Goal: Book appointment/travel/reservation

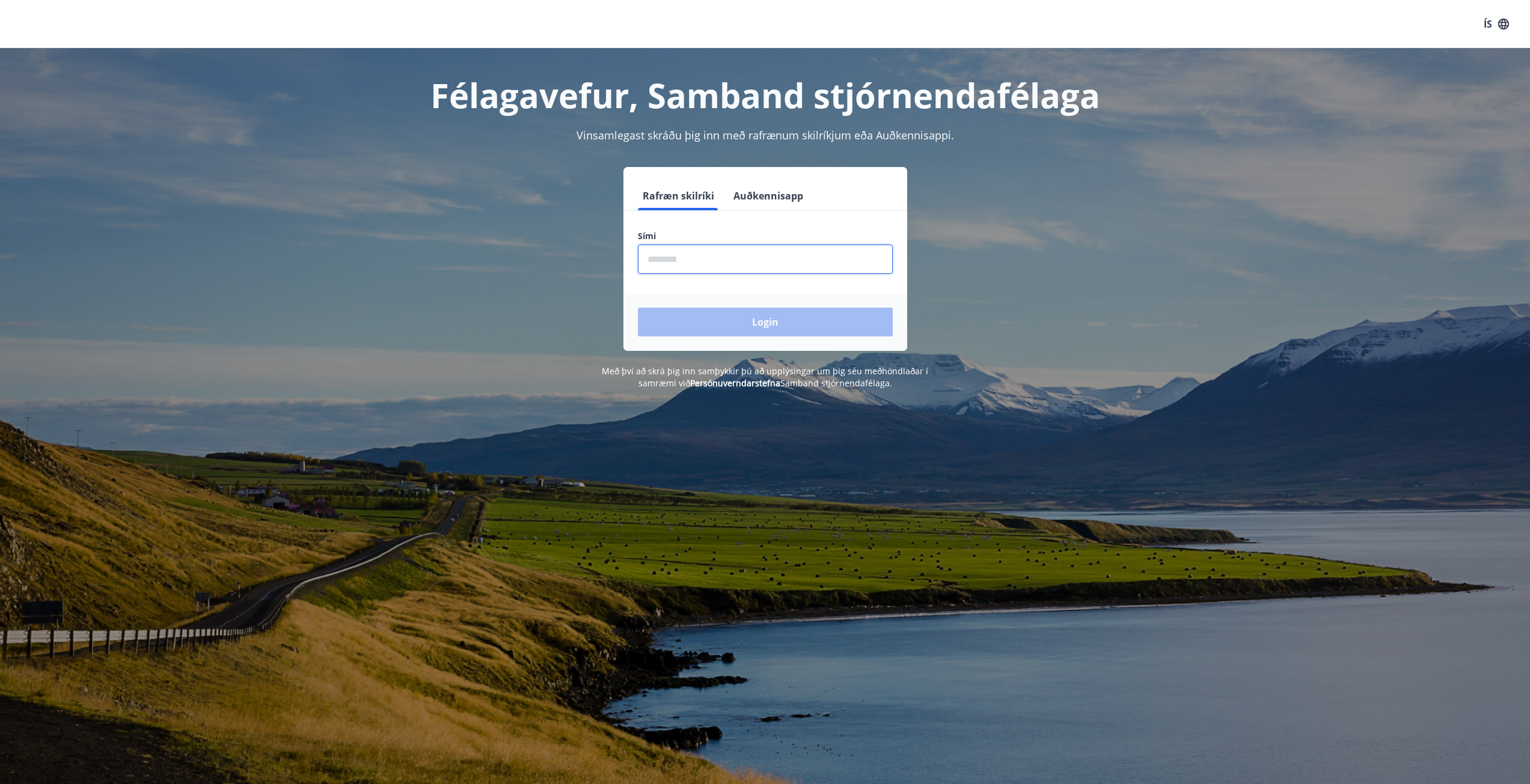
click at [684, 248] on input "phone" at bounding box center [765, 259] width 255 height 29
type input "********"
click at [722, 330] on button "Login" at bounding box center [765, 322] width 255 height 29
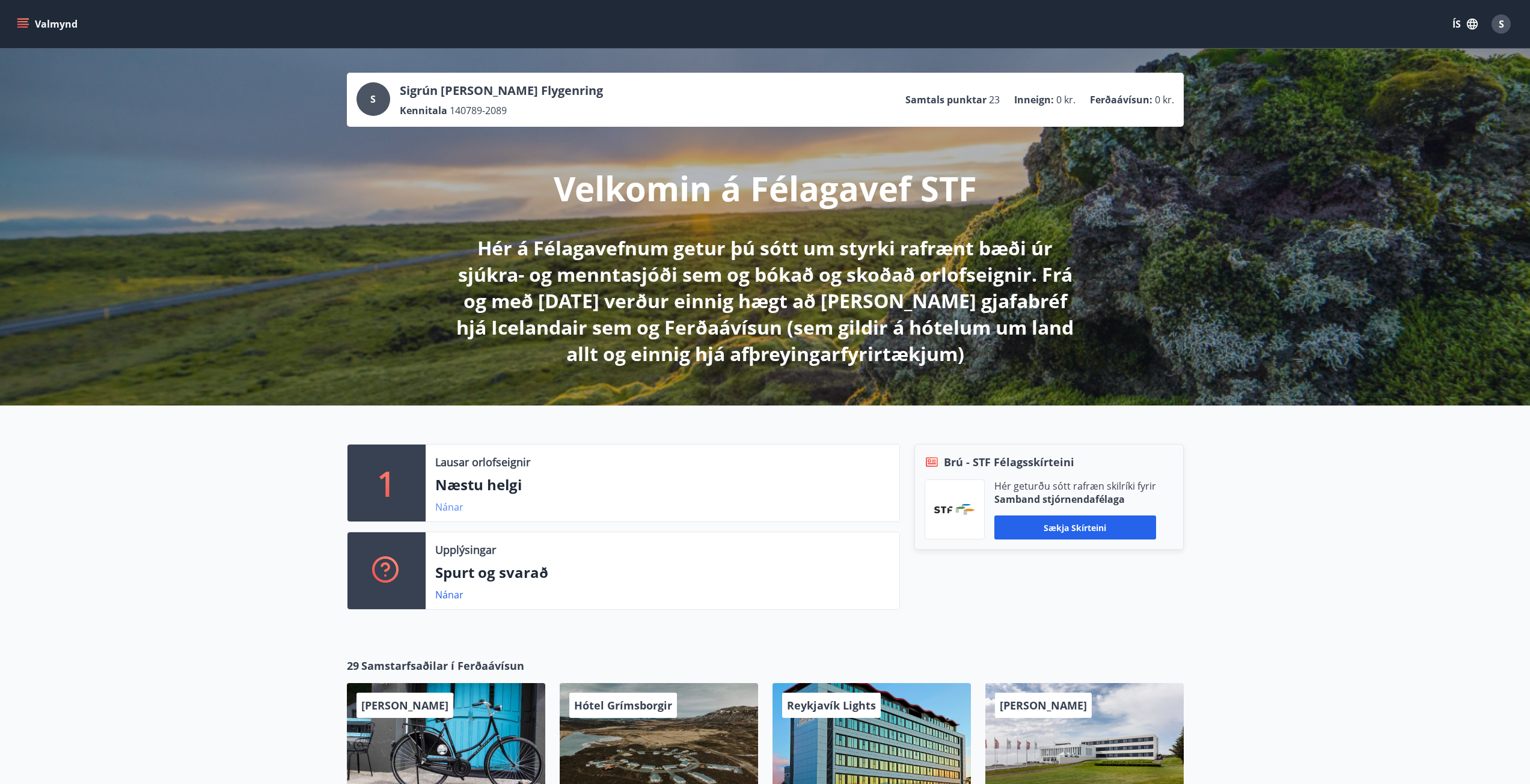
click at [454, 508] on link "Nánar" at bounding box center [449, 508] width 28 height 13
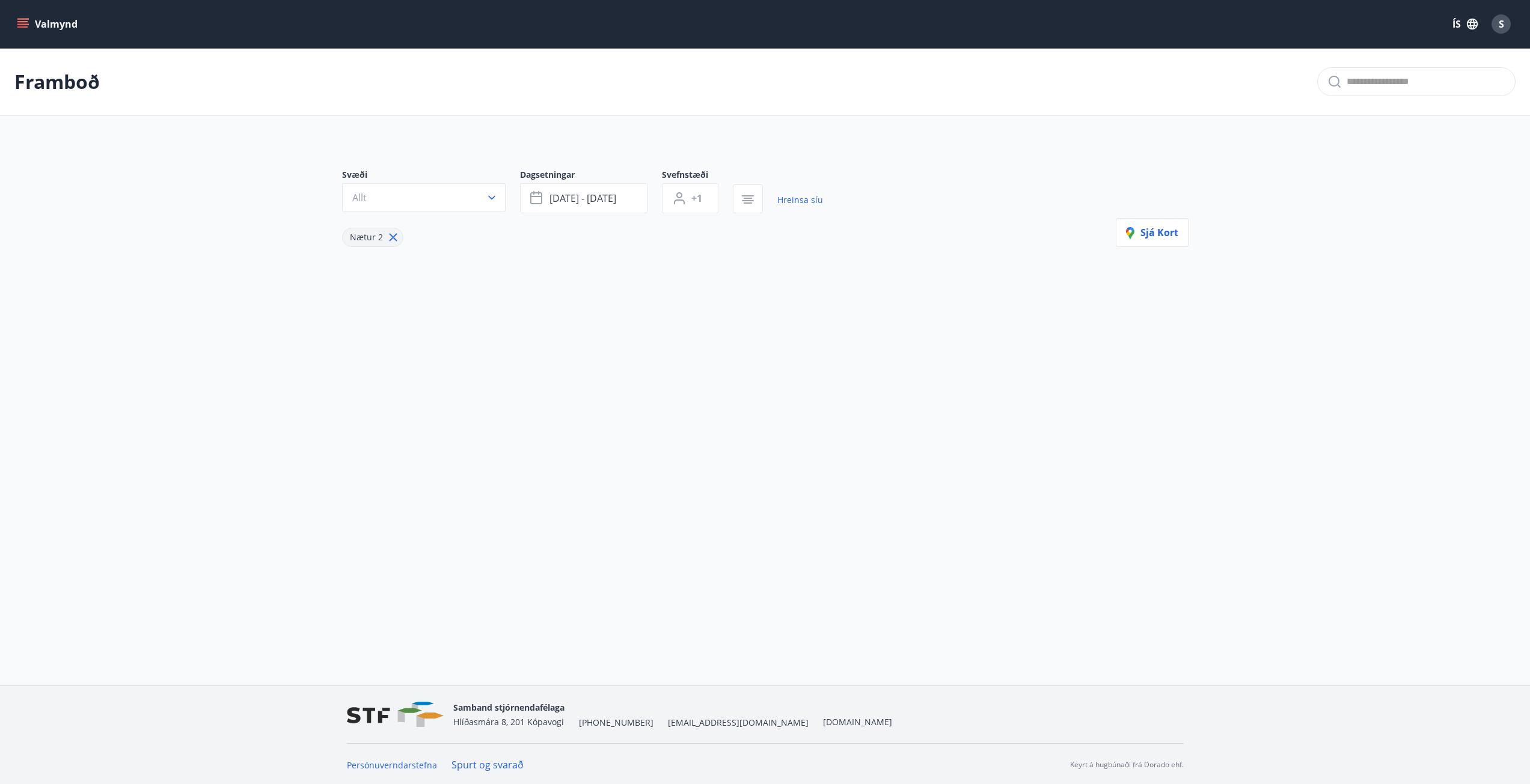
type input "*"
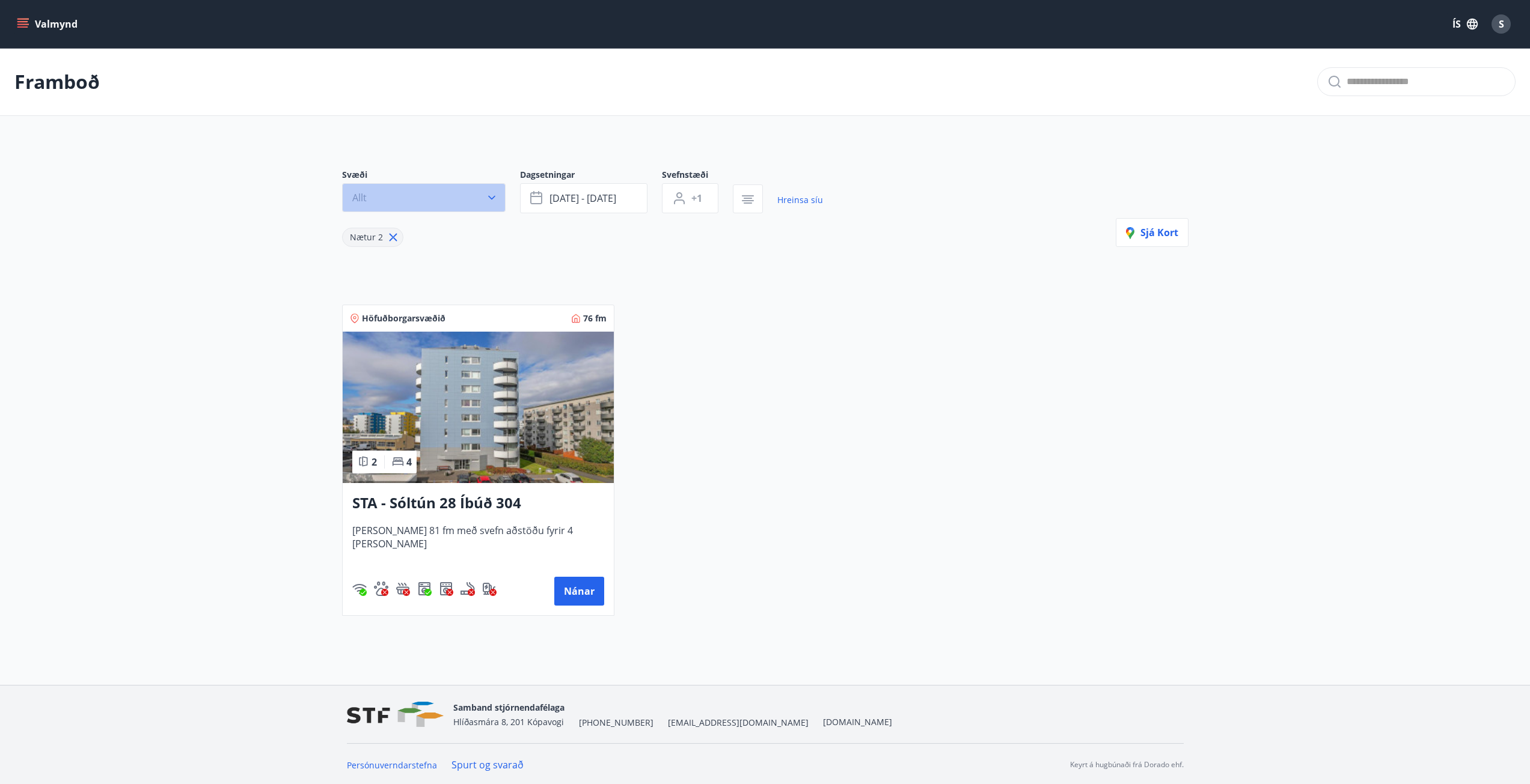
click at [465, 200] on button "Allt" at bounding box center [424, 198] width 164 height 29
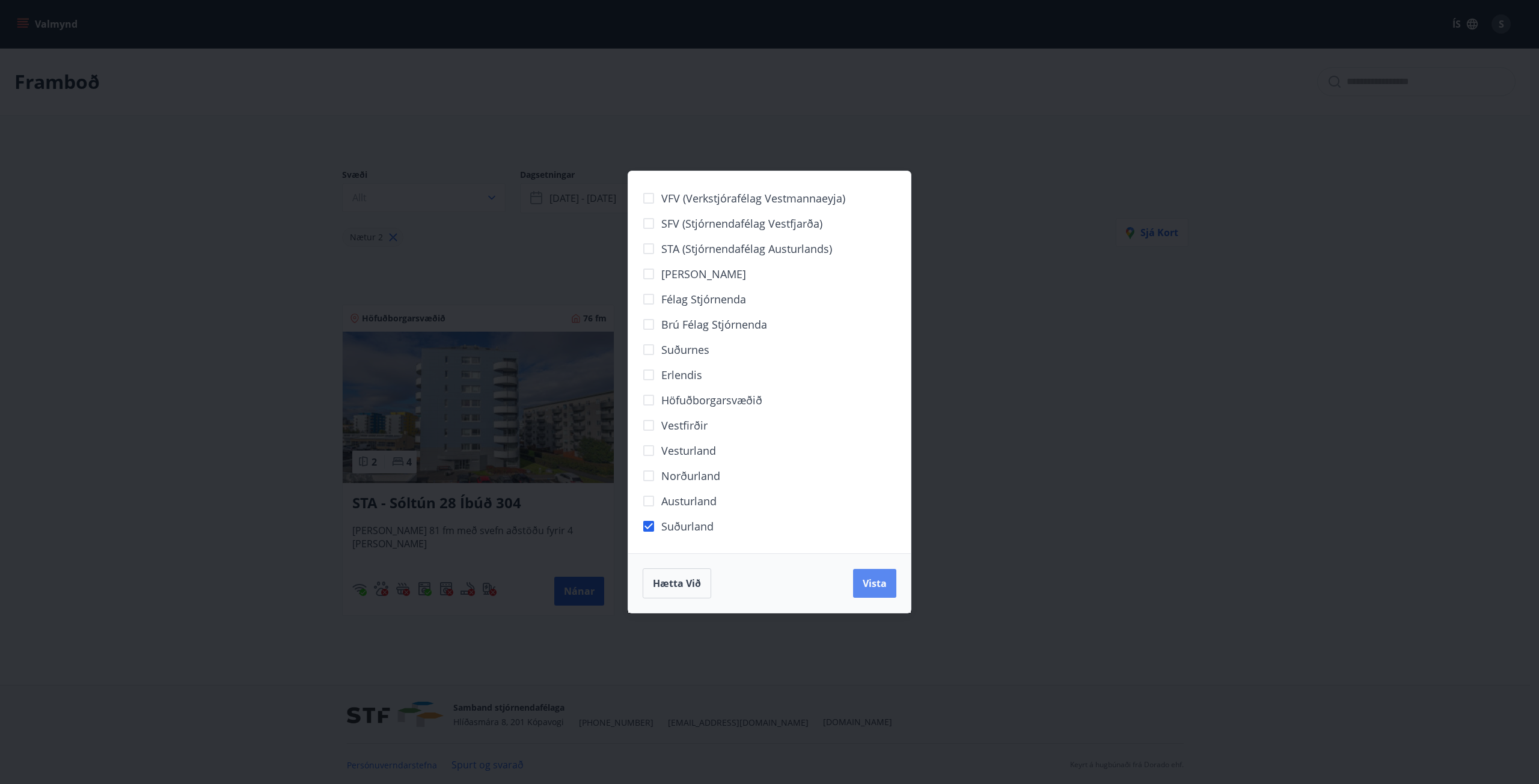
click at [875, 594] on button "Vista" at bounding box center [875, 584] width 43 height 29
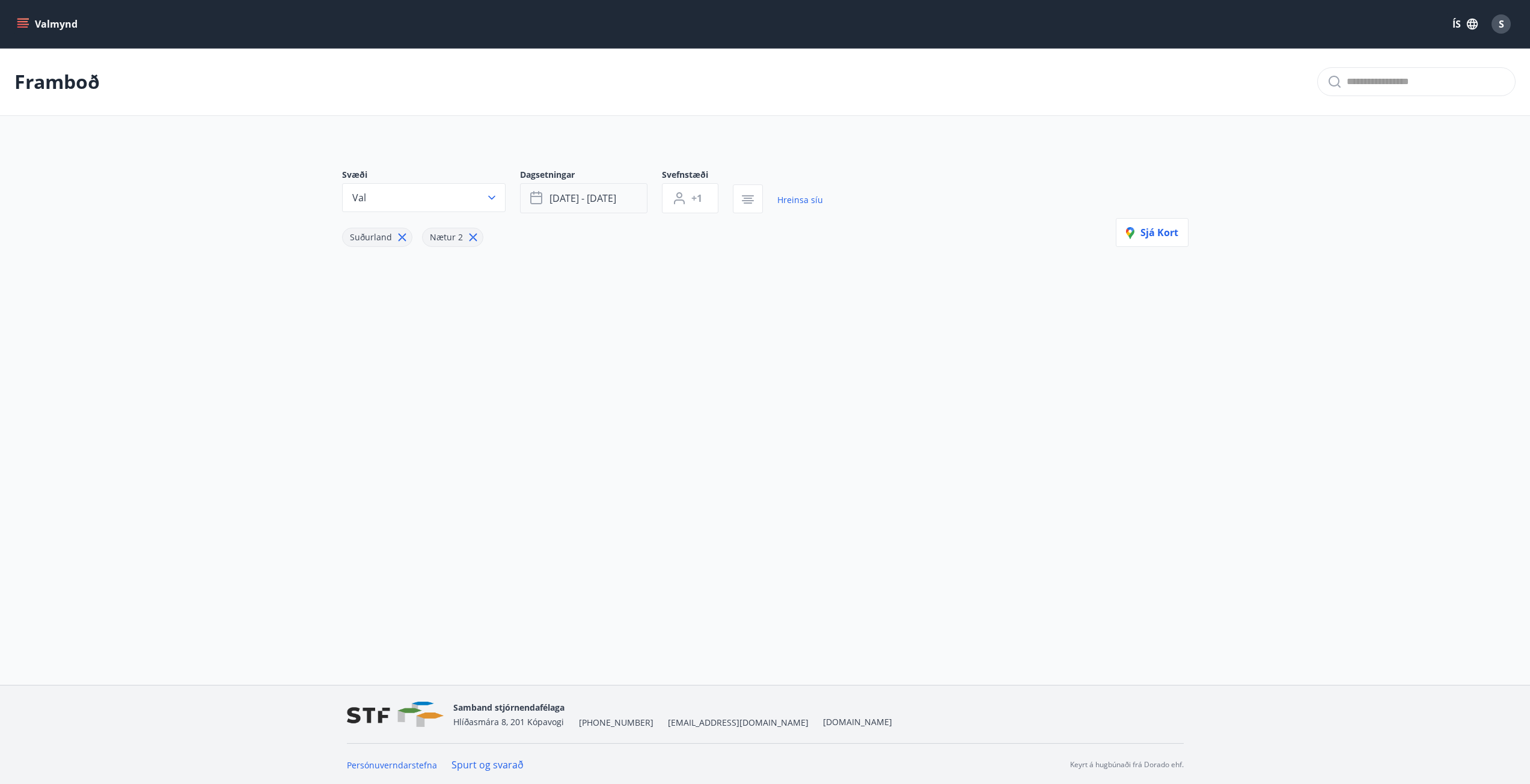
click at [600, 203] on span "[DATE] - [DATE]" at bounding box center [583, 199] width 67 height 13
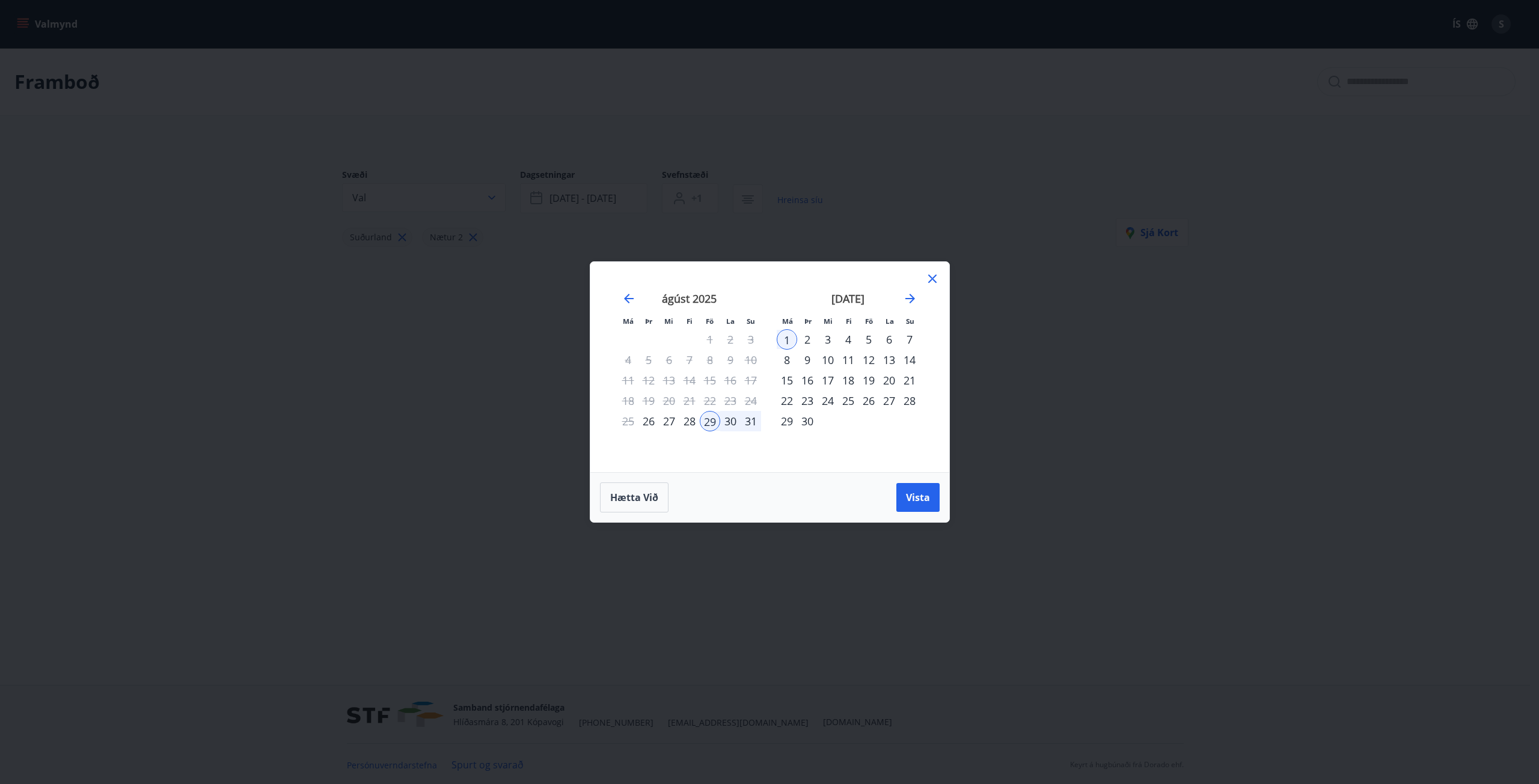
click at [807, 427] on div "30" at bounding box center [807, 421] width 20 height 20
click at [748, 426] on div "31" at bounding box center [751, 421] width 20 height 20
click at [733, 428] on div "30" at bounding box center [730, 421] width 20 height 20
click at [815, 424] on div "30" at bounding box center [807, 421] width 20 height 20
click at [918, 484] on button "Vista" at bounding box center [918, 498] width 43 height 29
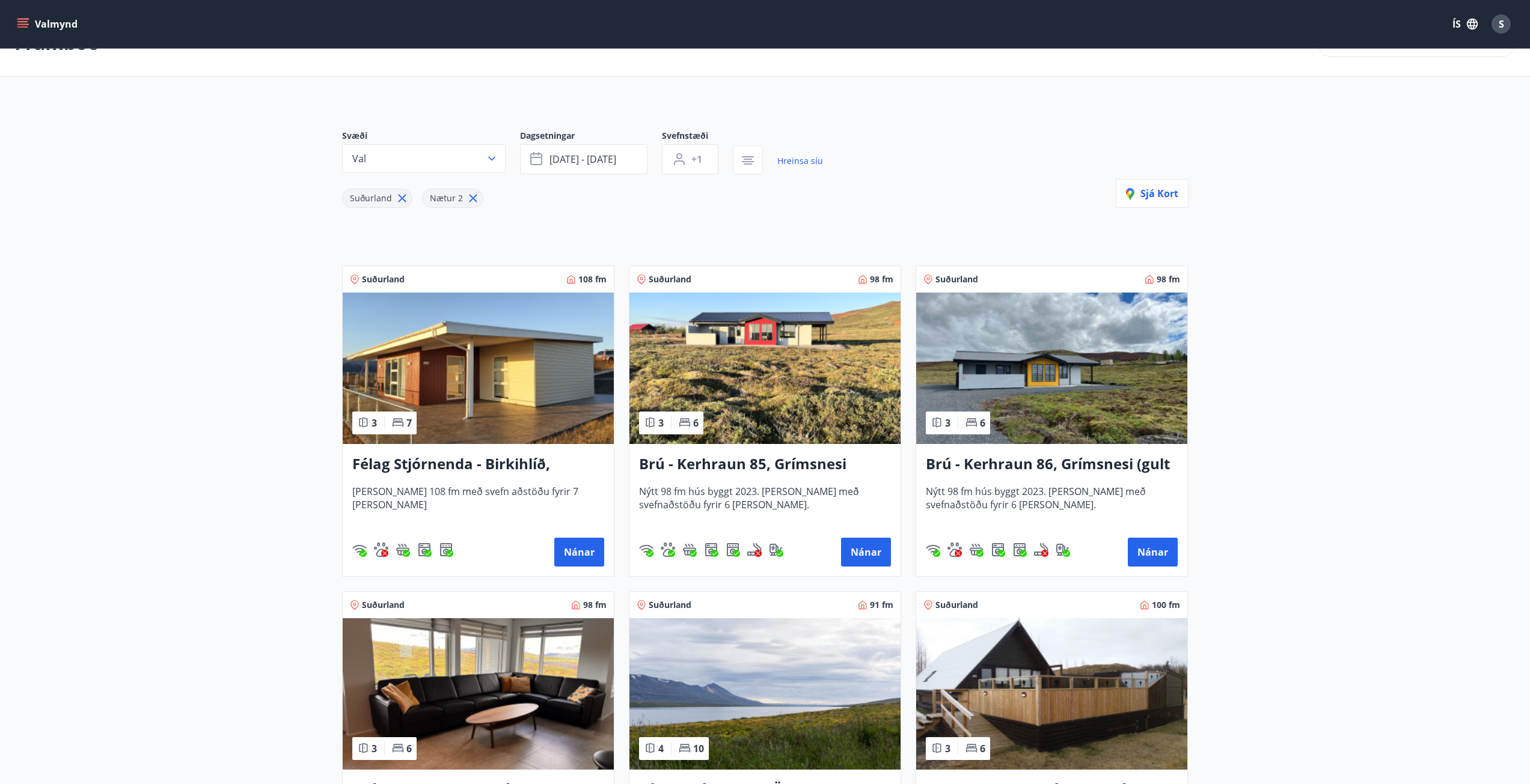
scroll to position [60, 0]
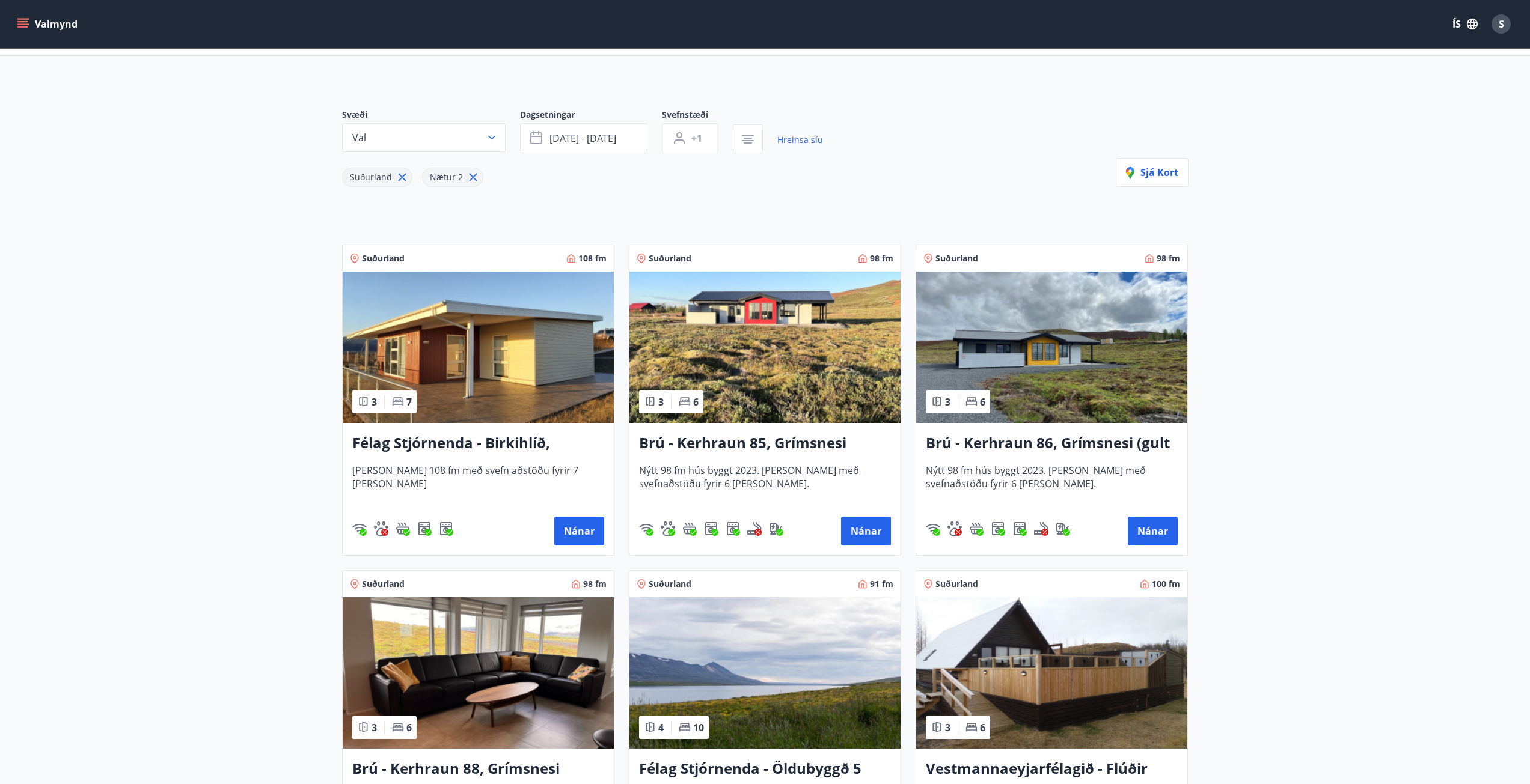
click at [714, 443] on h3 "Brú - Kerhraun 85, Grímsnesi (rautt hús) (gæludýr velkomin)" at bounding box center [765, 443] width 252 height 22
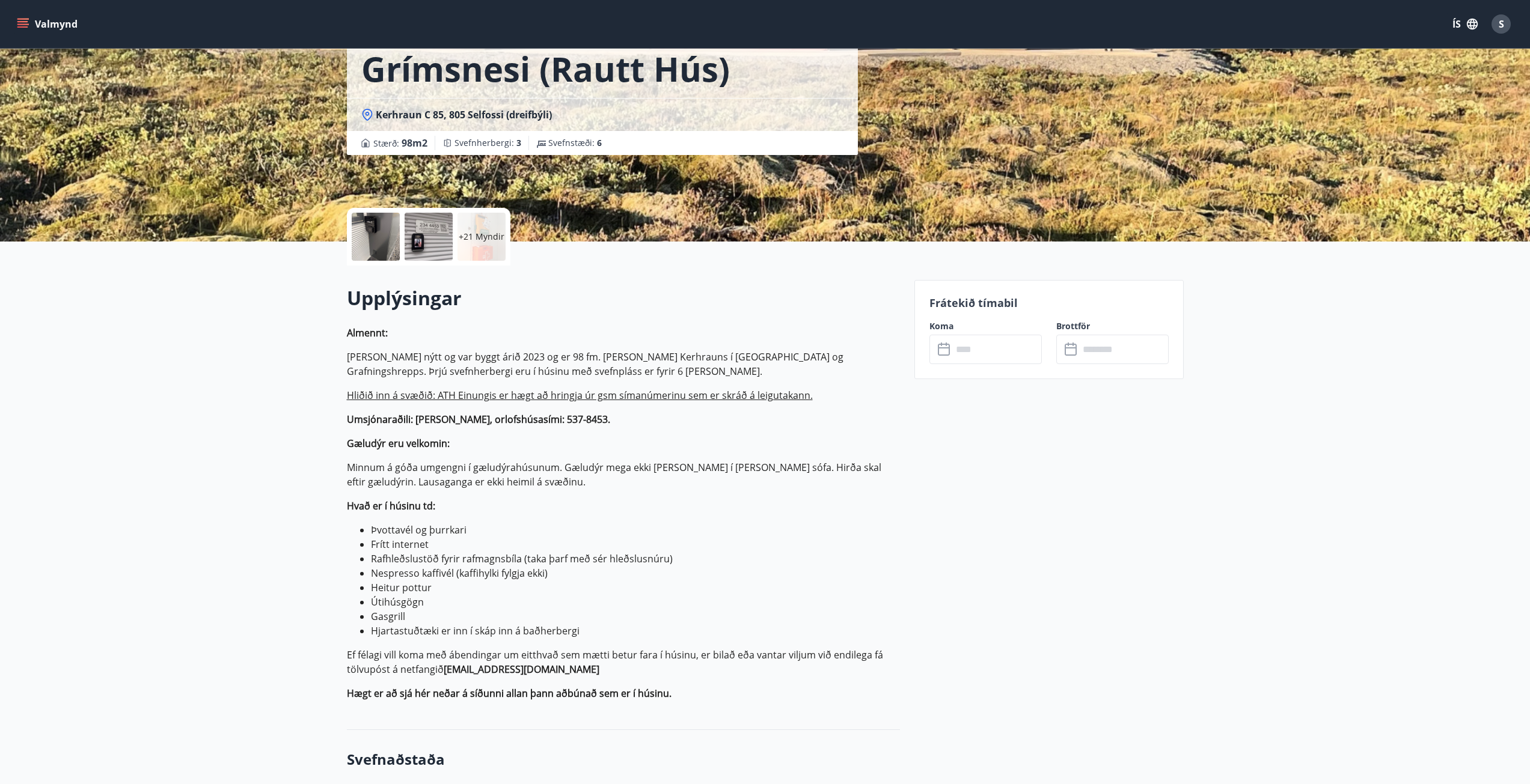
scroll to position [120, 0]
click at [958, 364] on div "Frátekið tímabil Koma ​ ​ Brottför ​ ​" at bounding box center [1049, 328] width 270 height 99
click at [967, 350] on input "text" at bounding box center [996, 348] width 89 height 29
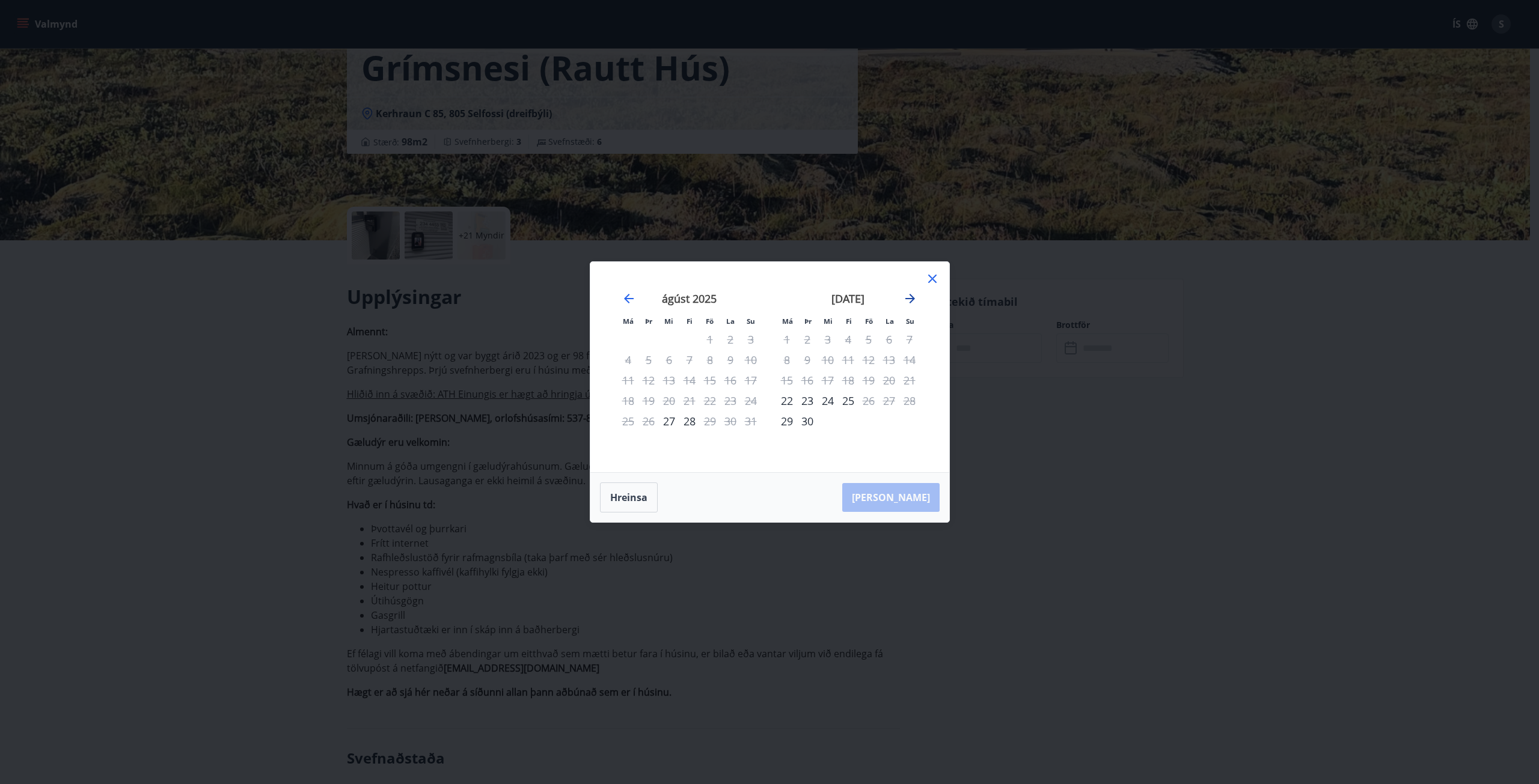
click at [907, 294] on icon "Move forward to switch to the next month." at bounding box center [909, 298] width 14 height 14
click at [914, 297] on icon "Move forward to switch to the next month." at bounding box center [909, 298] width 14 height 14
click at [914, 301] on icon "Move forward to switch to the next month." at bounding box center [909, 298] width 14 height 14
click at [934, 271] on div "Má Þr Mi Fi Fö La Su Má Þr Mi Fi Fö La Su [DATE] 1 2 3 4 5 6 7 8 9 10 11 12 13 …" at bounding box center [770, 367] width 359 height 210
click at [927, 276] on icon at bounding box center [932, 278] width 14 height 14
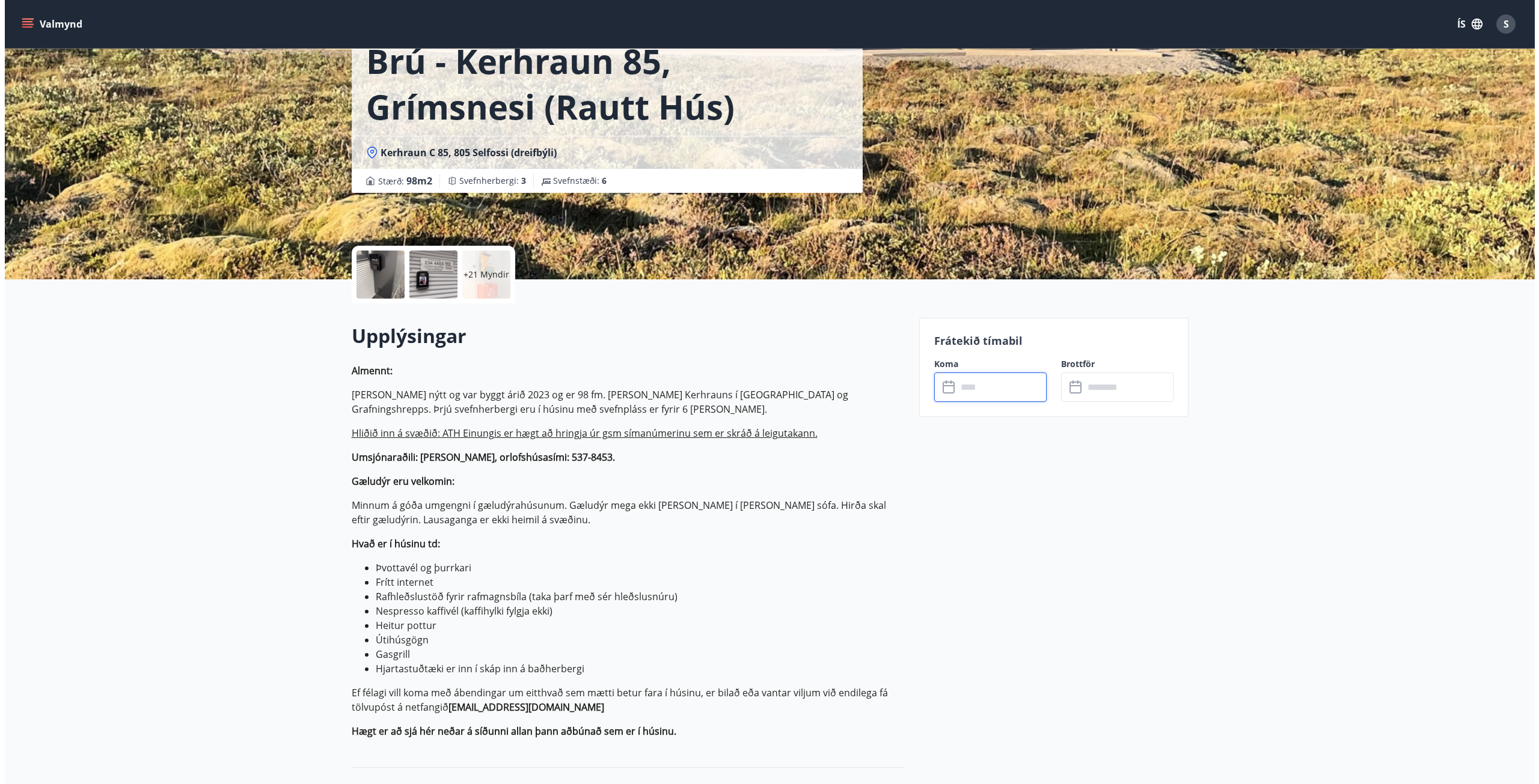
scroll to position [60, 0]
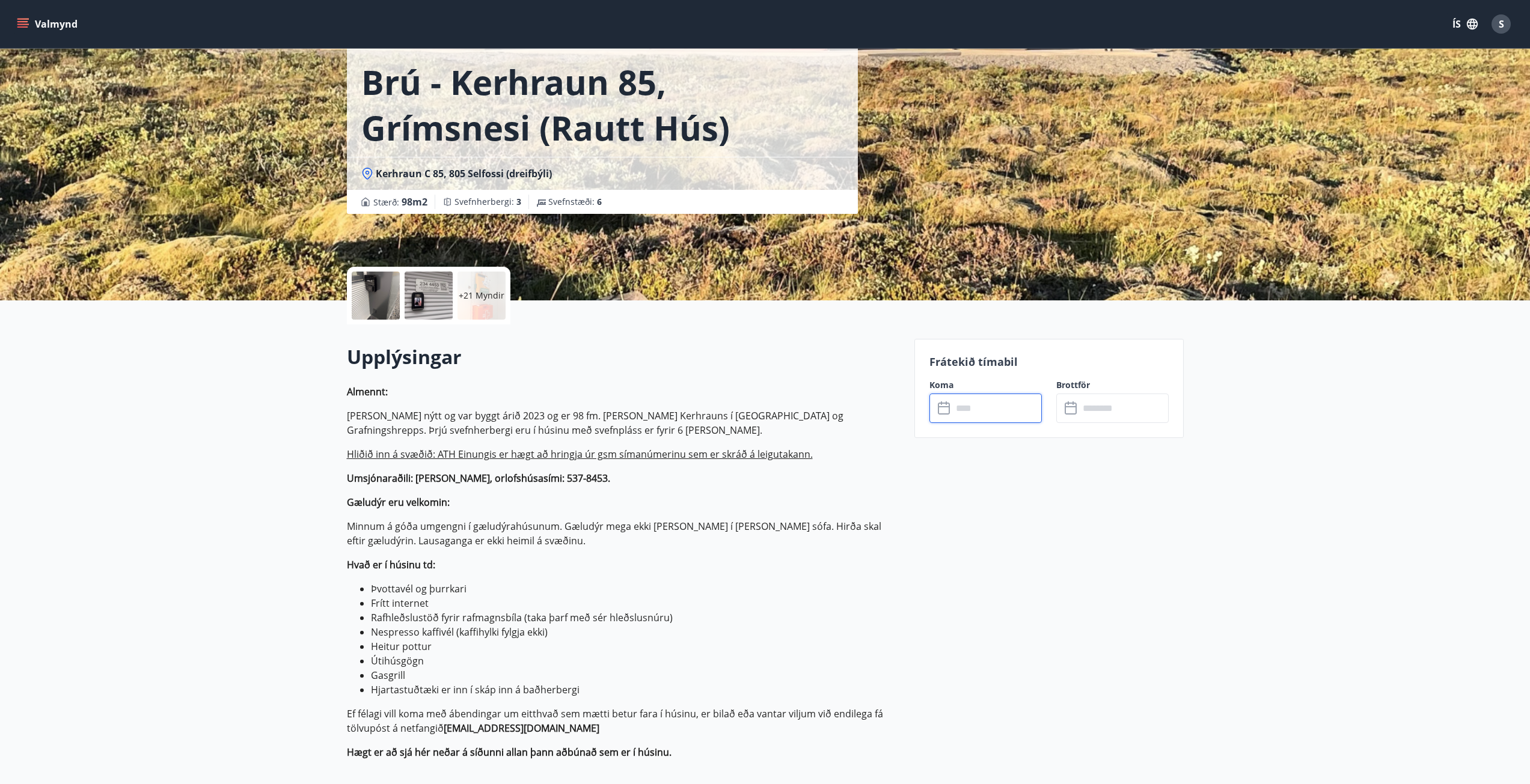
click at [368, 307] on div at bounding box center [376, 296] width 48 height 48
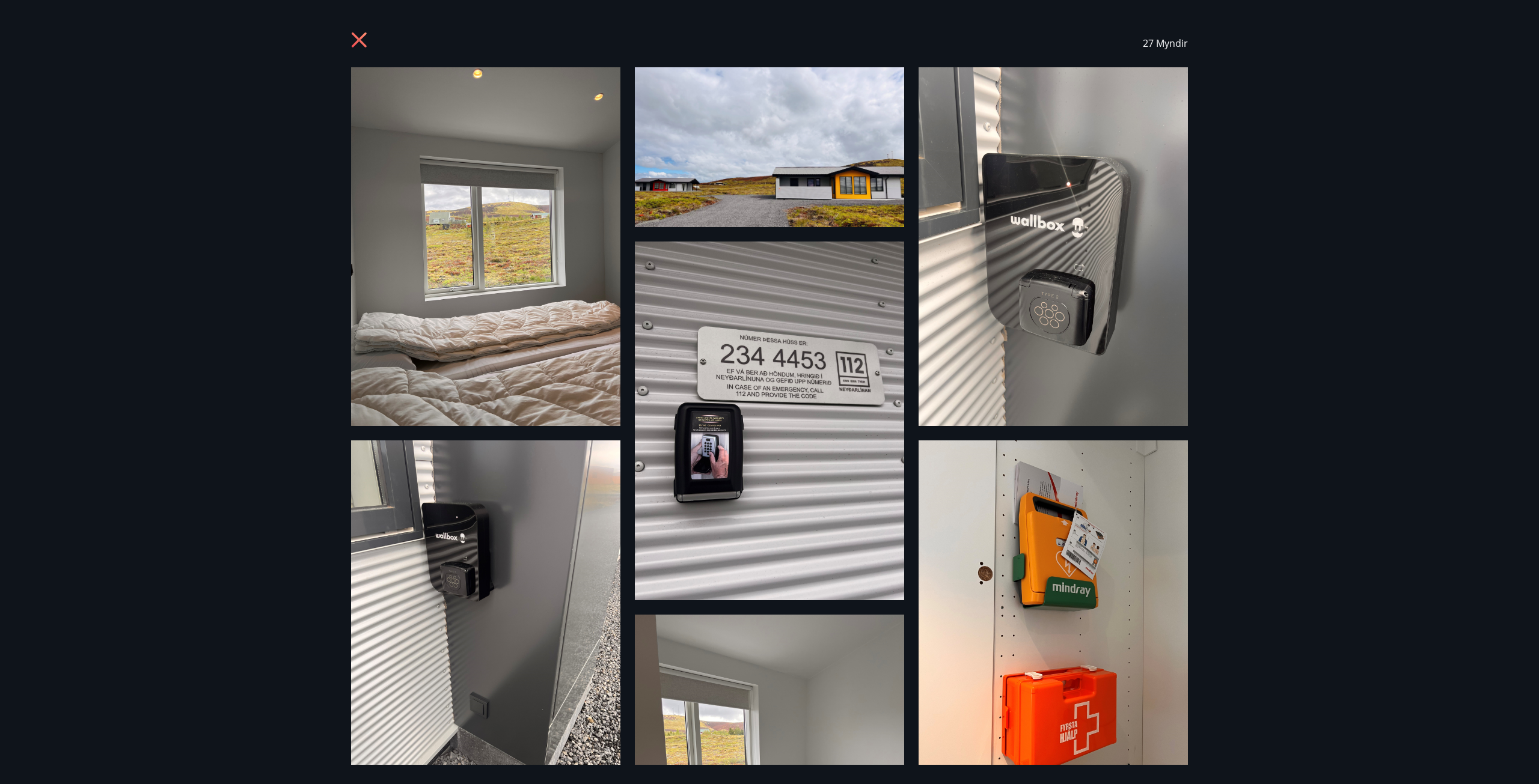
click at [1167, 46] on span "27 Myndir" at bounding box center [1166, 43] width 45 height 13
click at [771, 254] on img at bounding box center [769, 421] width 270 height 359
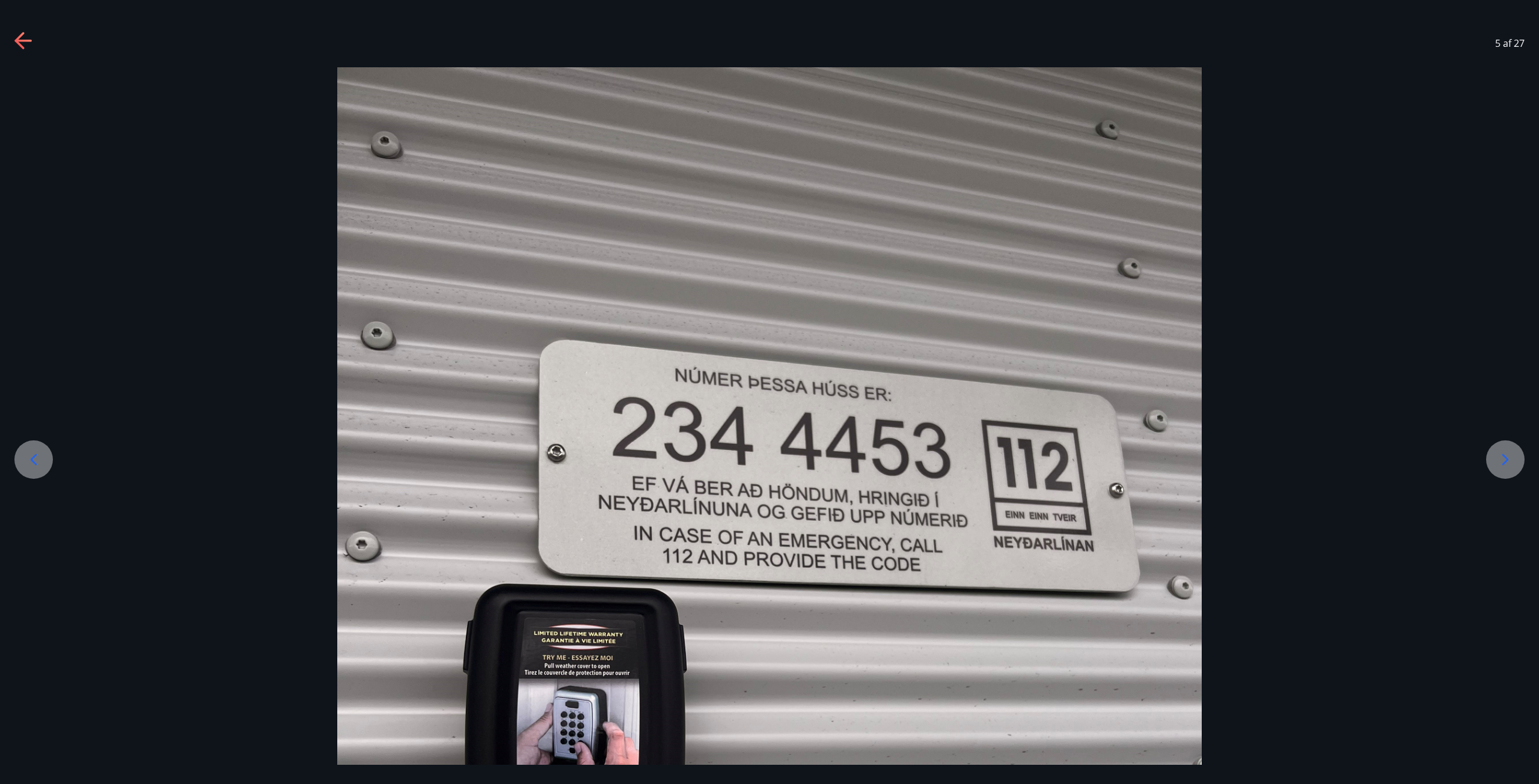
click at [1506, 464] on icon at bounding box center [1505, 459] width 19 height 19
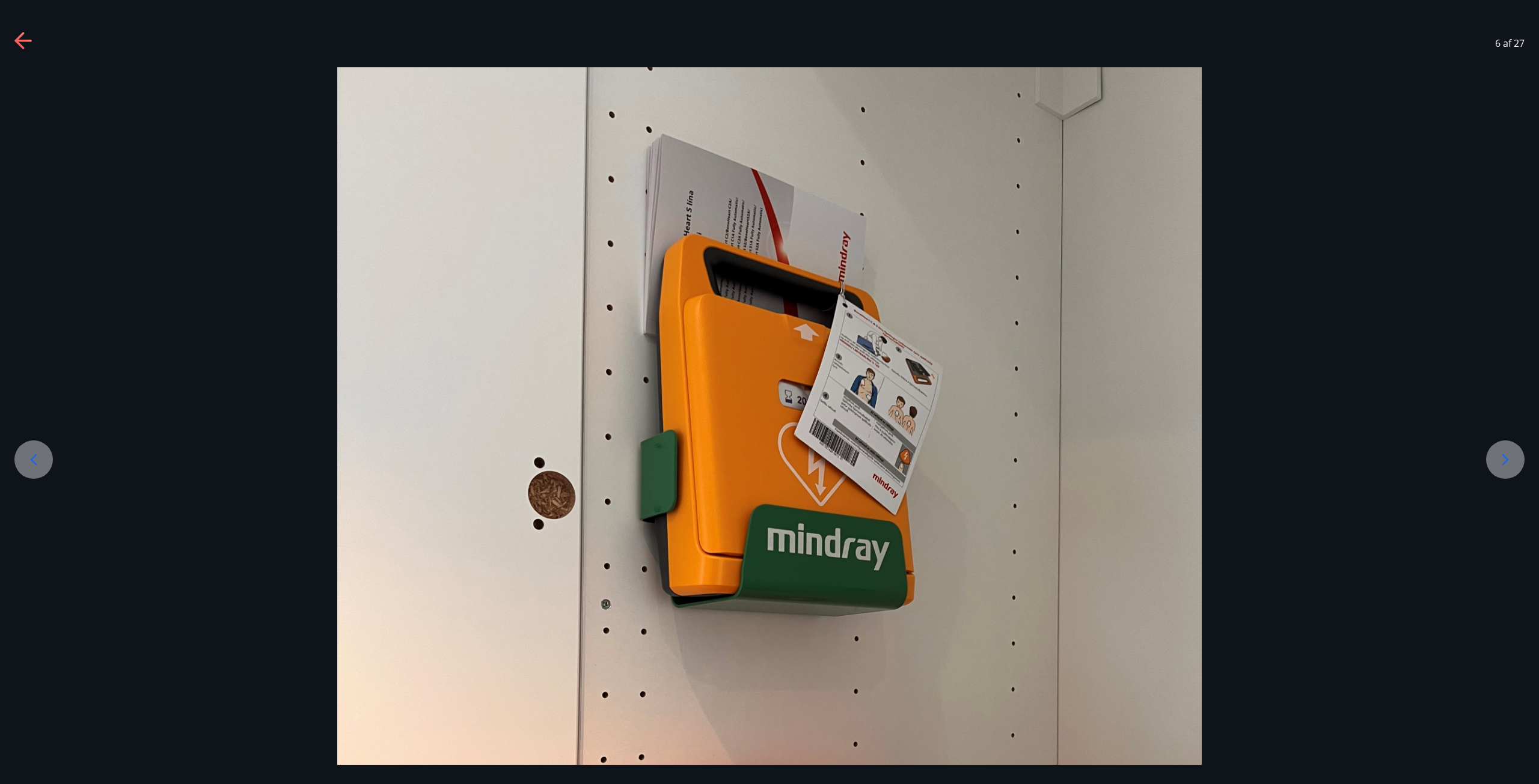
click at [1488, 460] on div at bounding box center [1506, 460] width 38 height 38
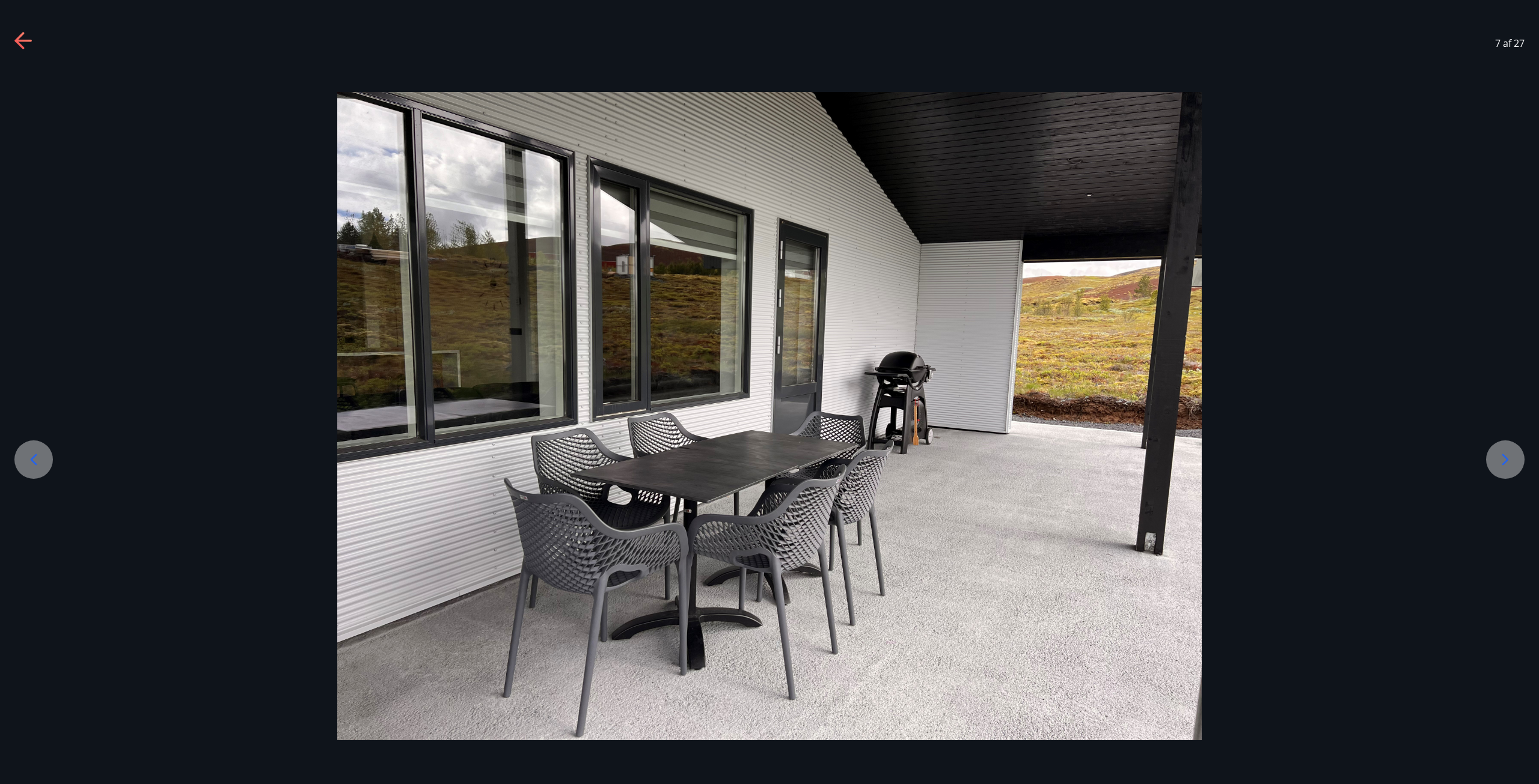
click at [1488, 460] on div at bounding box center [1506, 460] width 38 height 38
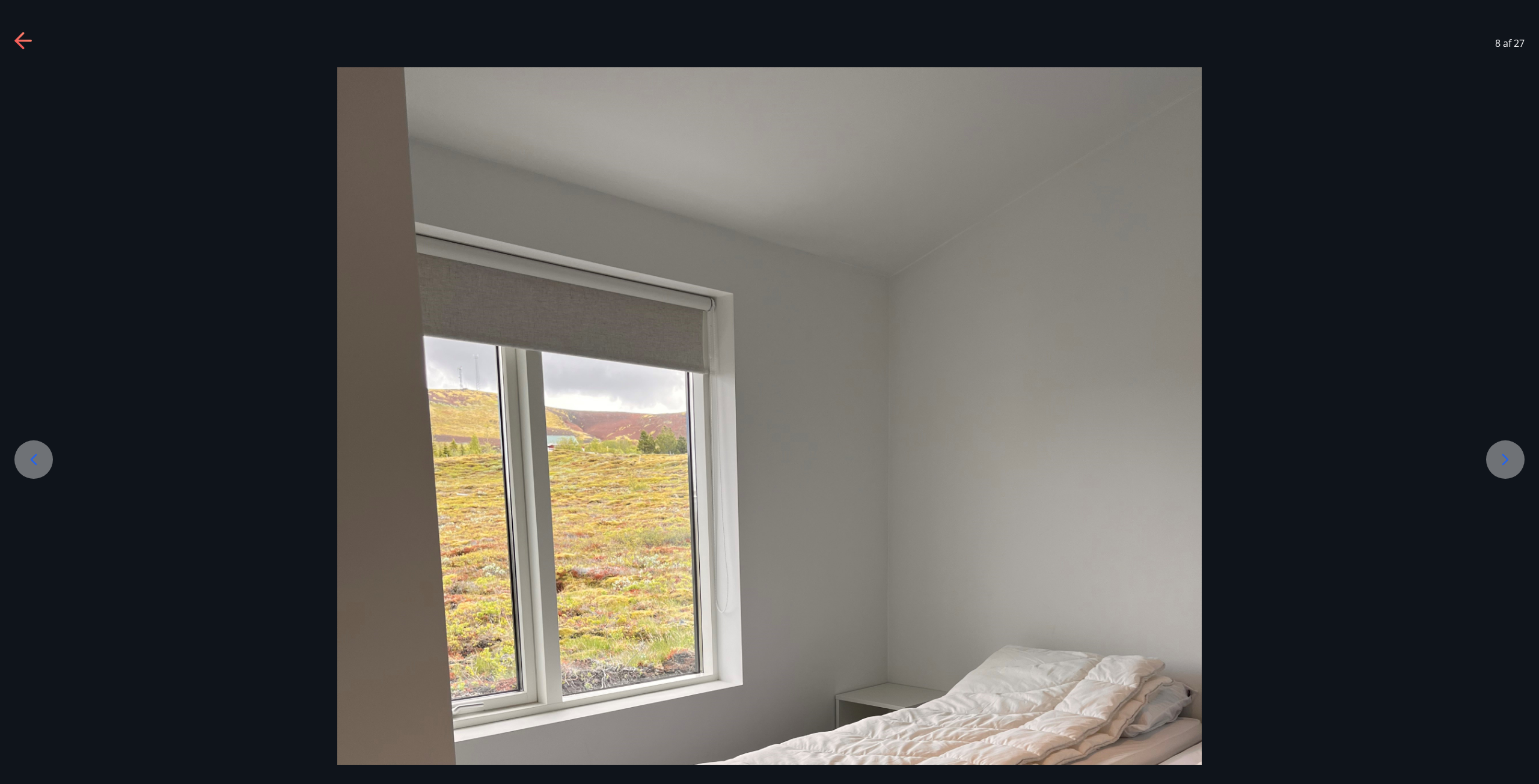
click at [1488, 460] on div at bounding box center [1506, 460] width 38 height 38
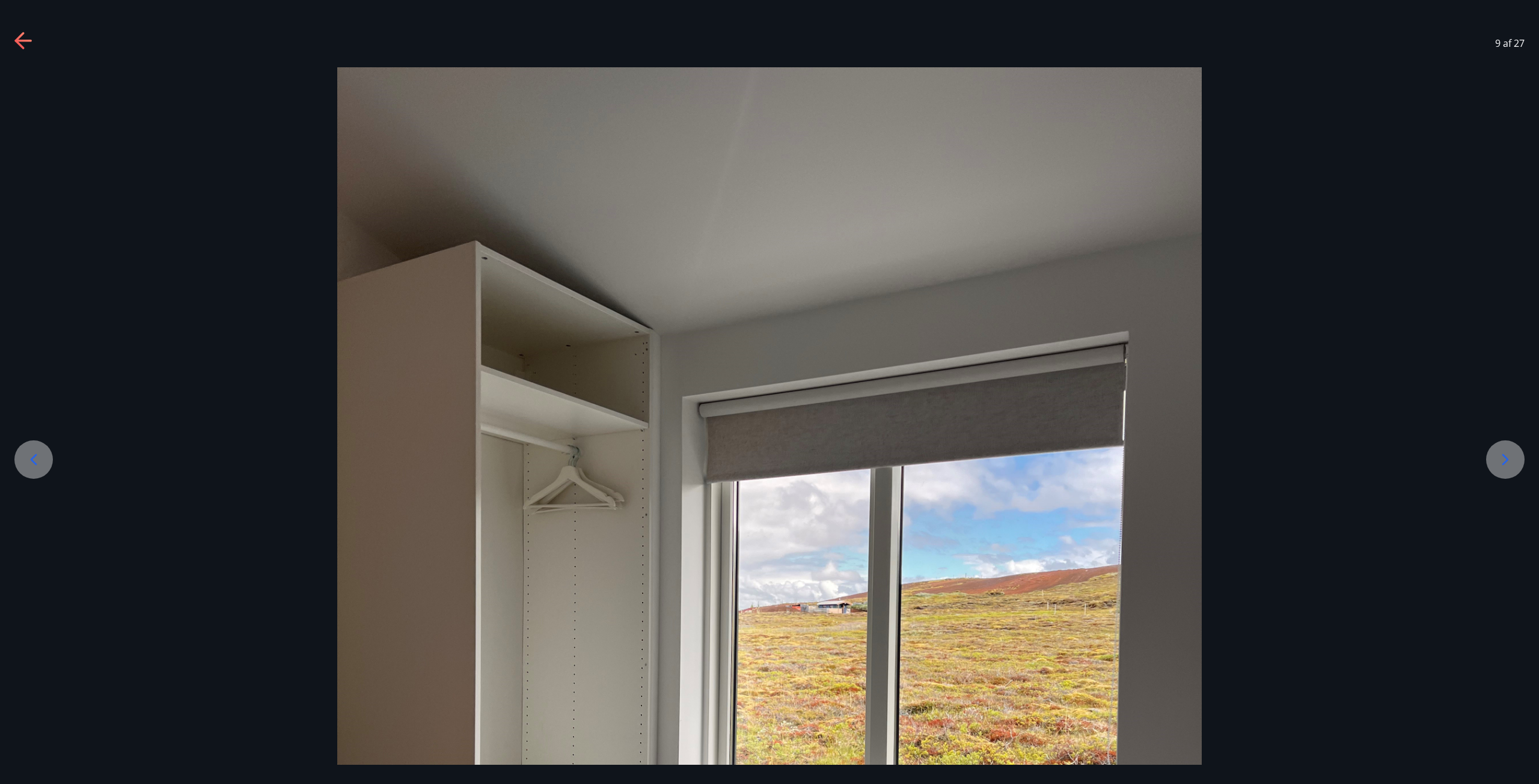
click at [1488, 460] on div at bounding box center [1506, 460] width 38 height 38
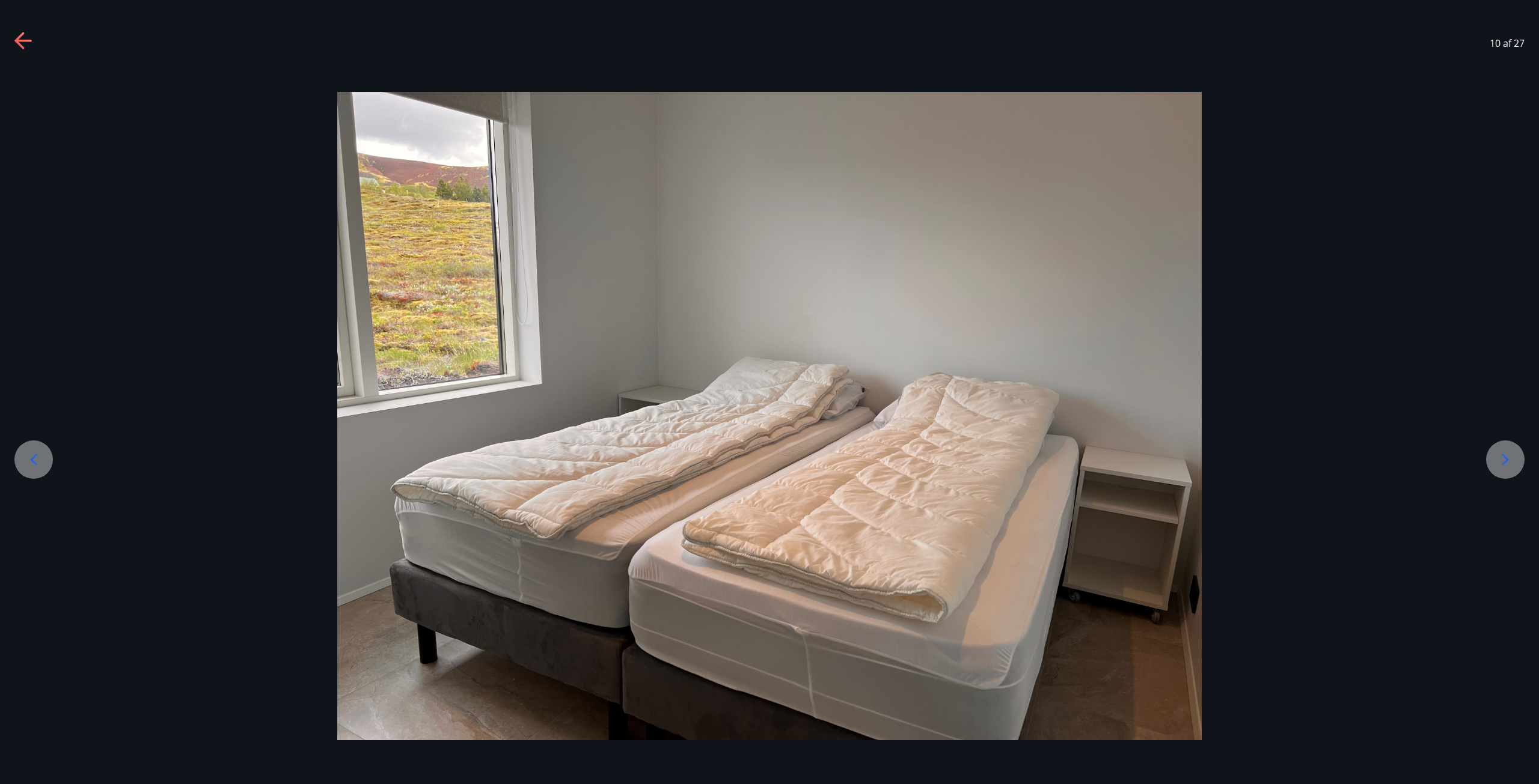
click at [1488, 460] on div at bounding box center [1506, 460] width 38 height 38
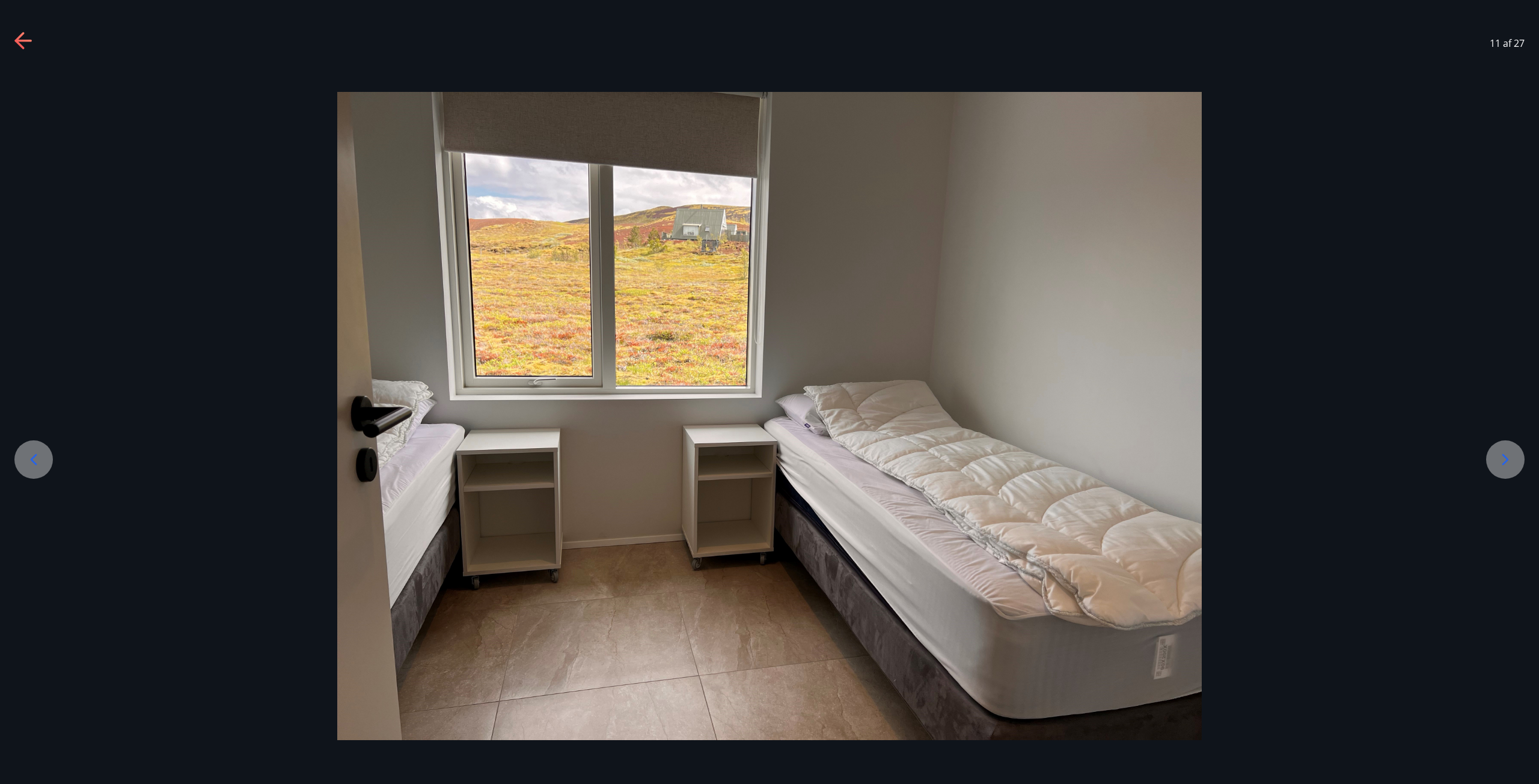
click at [1488, 460] on div at bounding box center [1506, 460] width 38 height 38
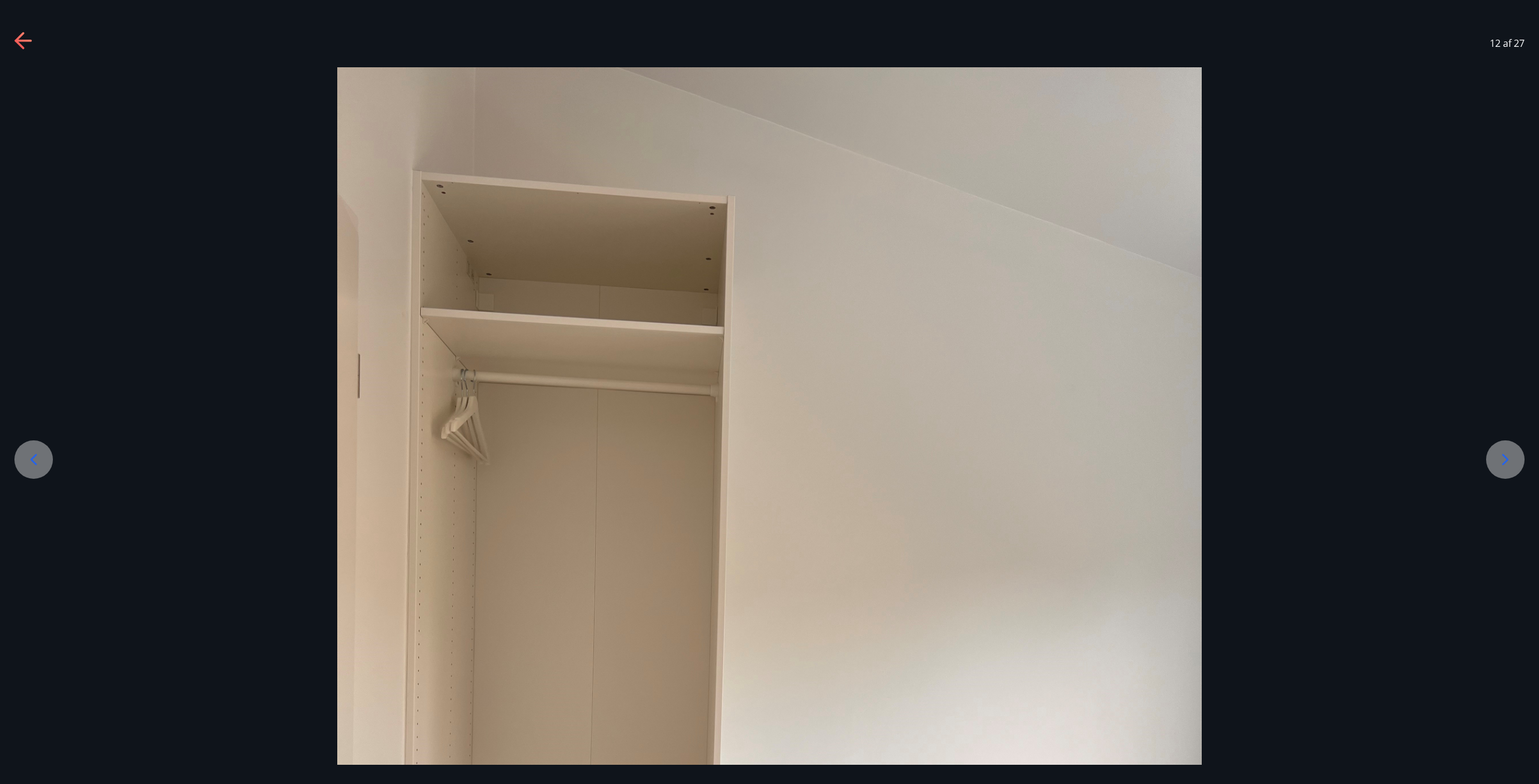
click at [1488, 460] on div at bounding box center [1506, 460] width 38 height 38
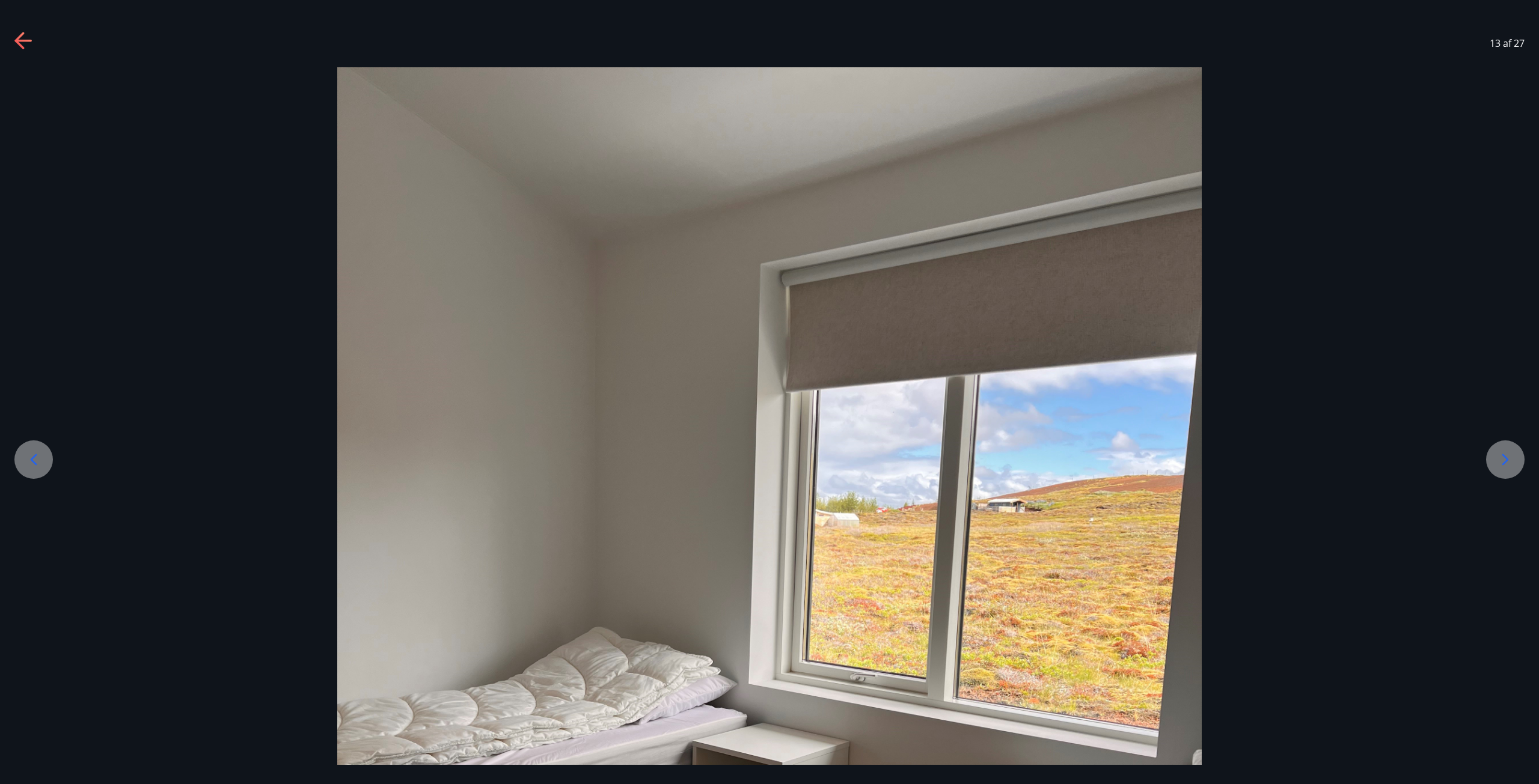
click at [1488, 460] on div at bounding box center [1506, 460] width 38 height 38
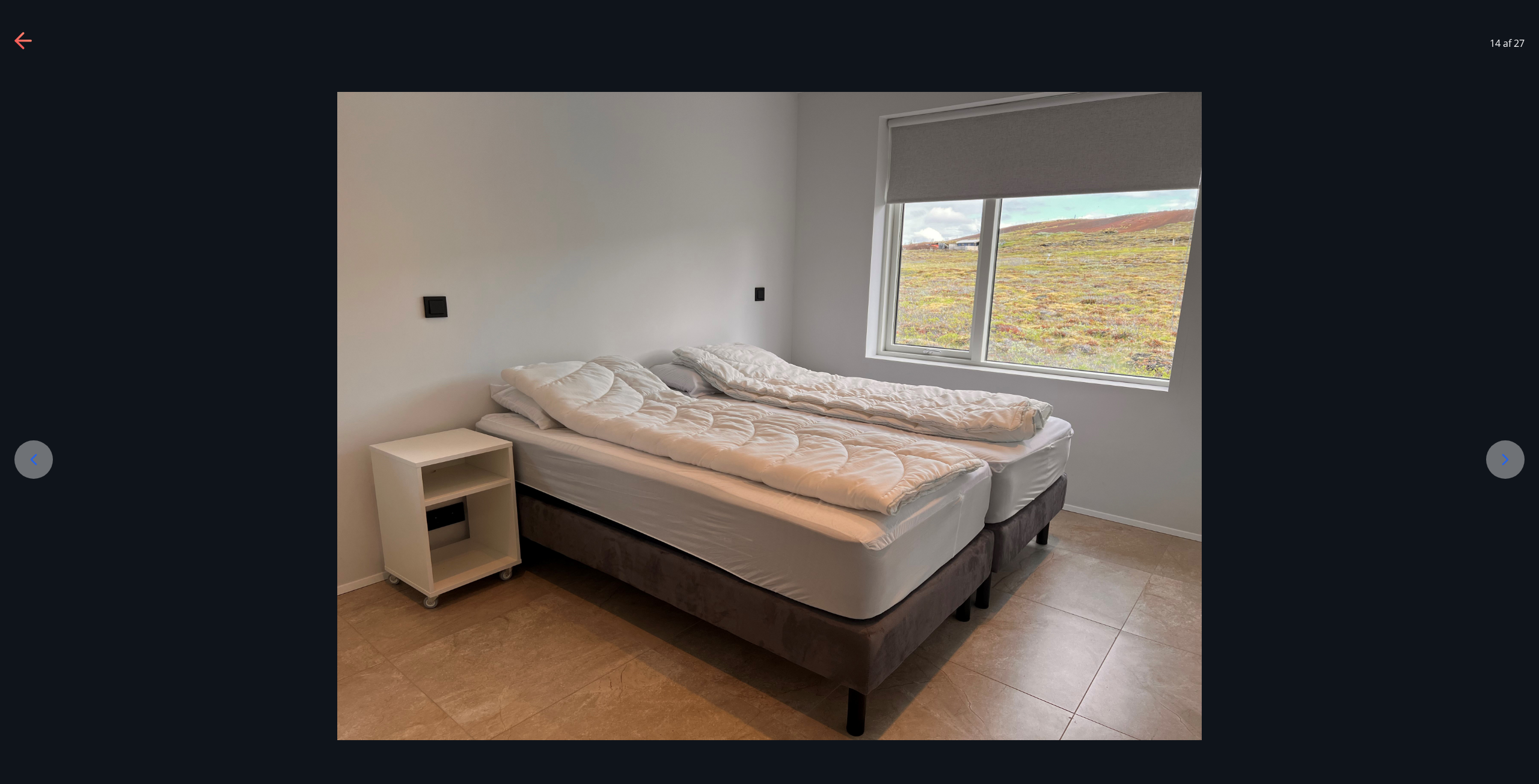
click at [1488, 460] on div at bounding box center [1506, 460] width 38 height 38
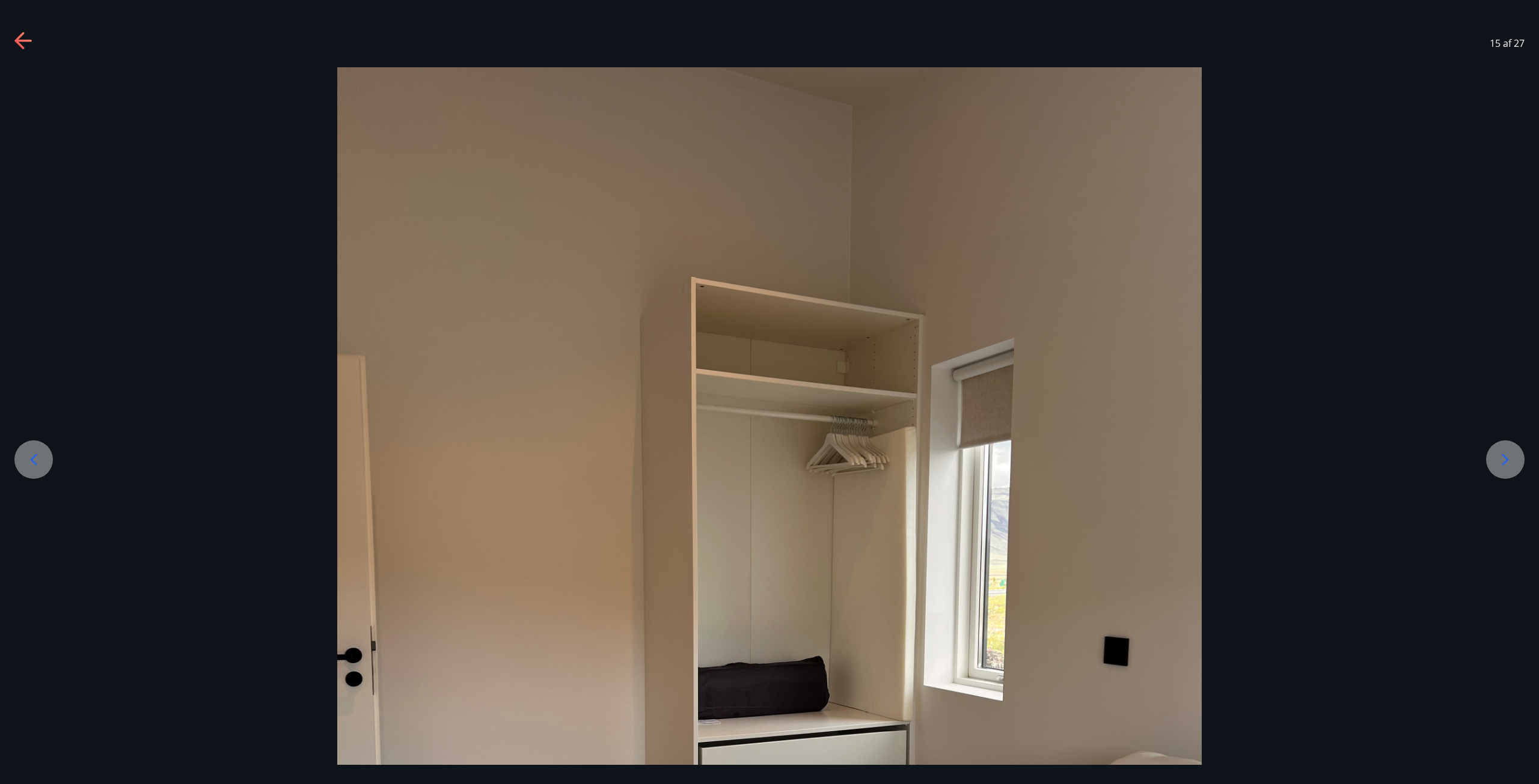
click at [1488, 460] on div at bounding box center [1506, 460] width 38 height 38
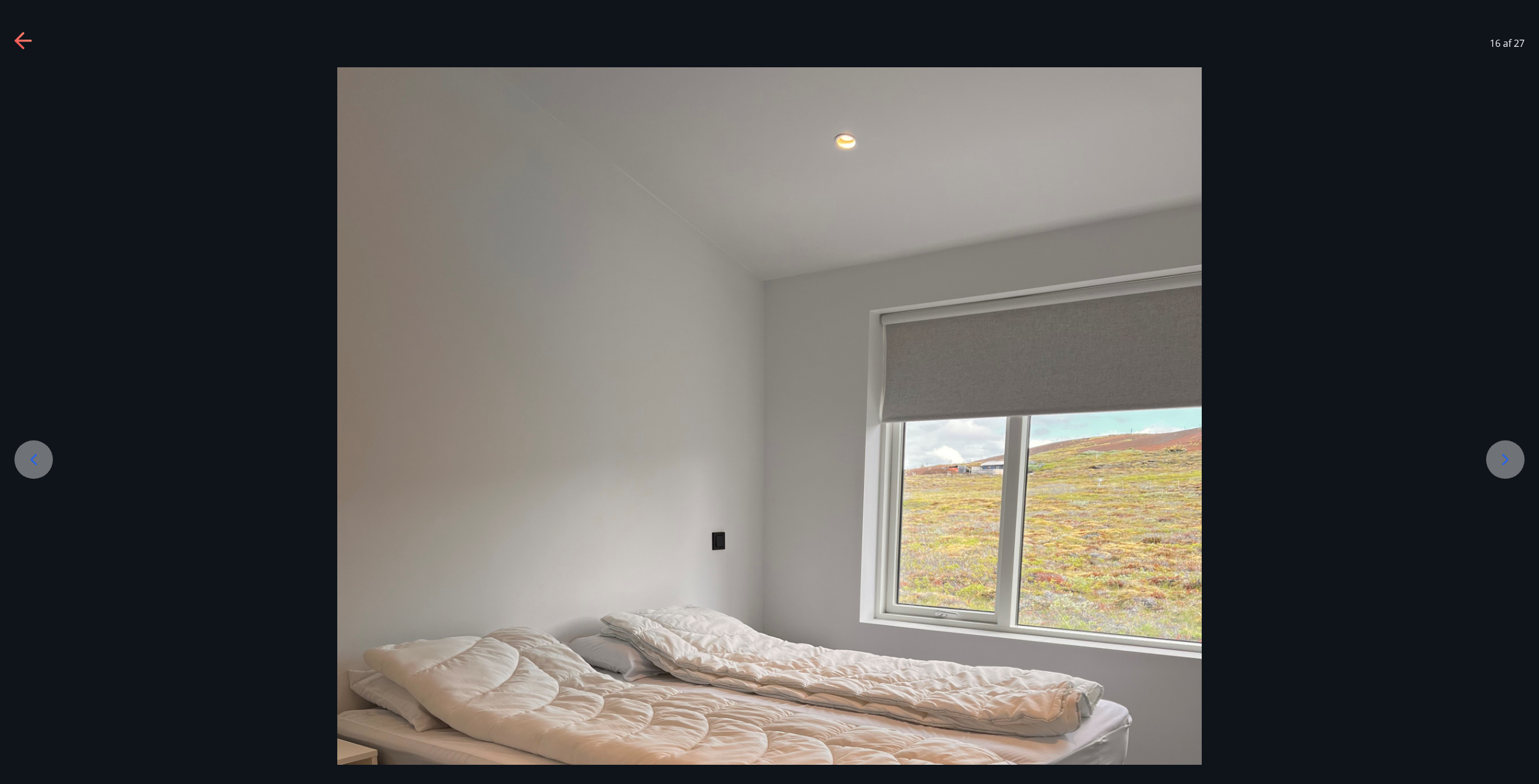
click at [1488, 460] on div at bounding box center [1506, 460] width 38 height 38
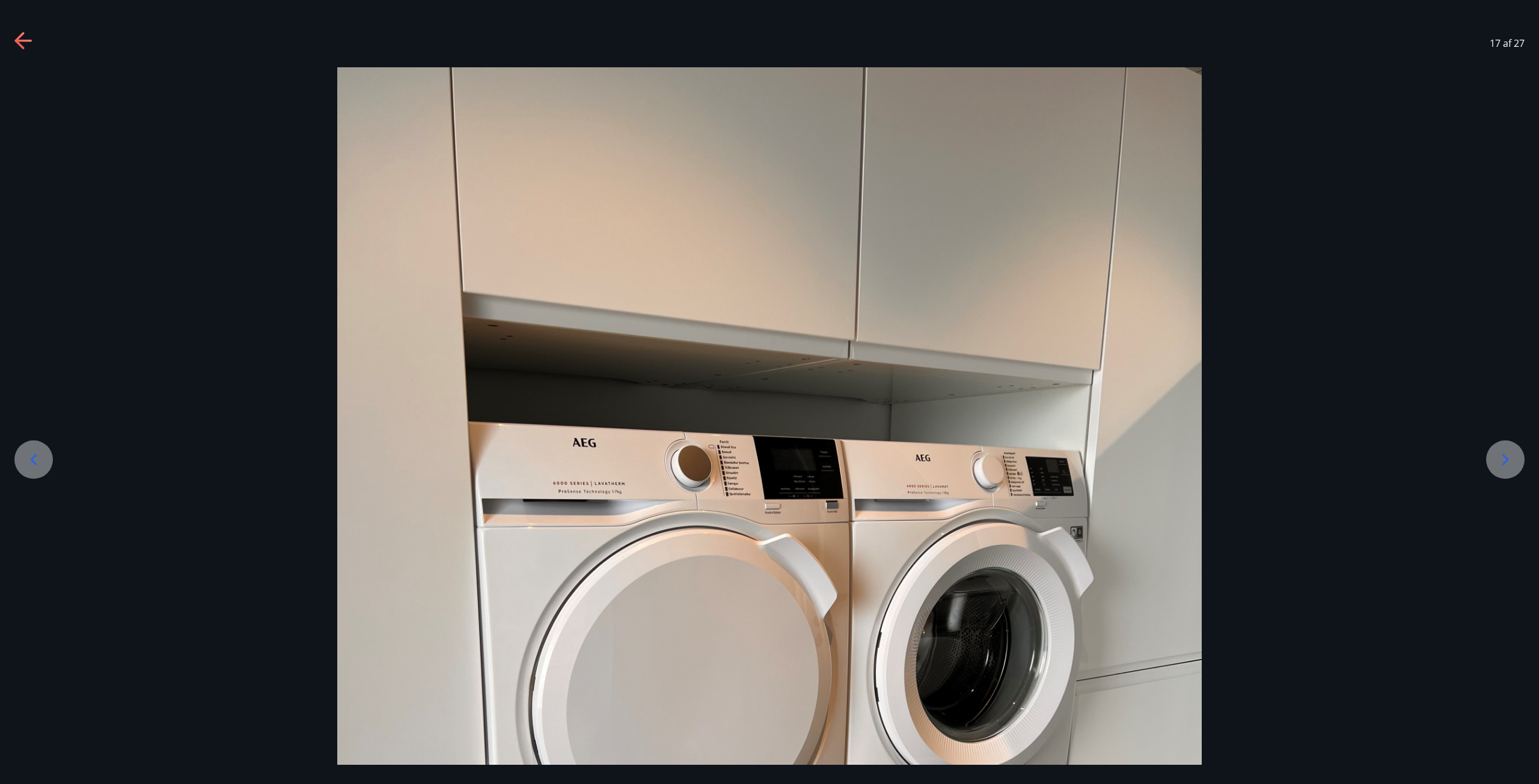
click at [1488, 460] on div at bounding box center [1506, 460] width 38 height 38
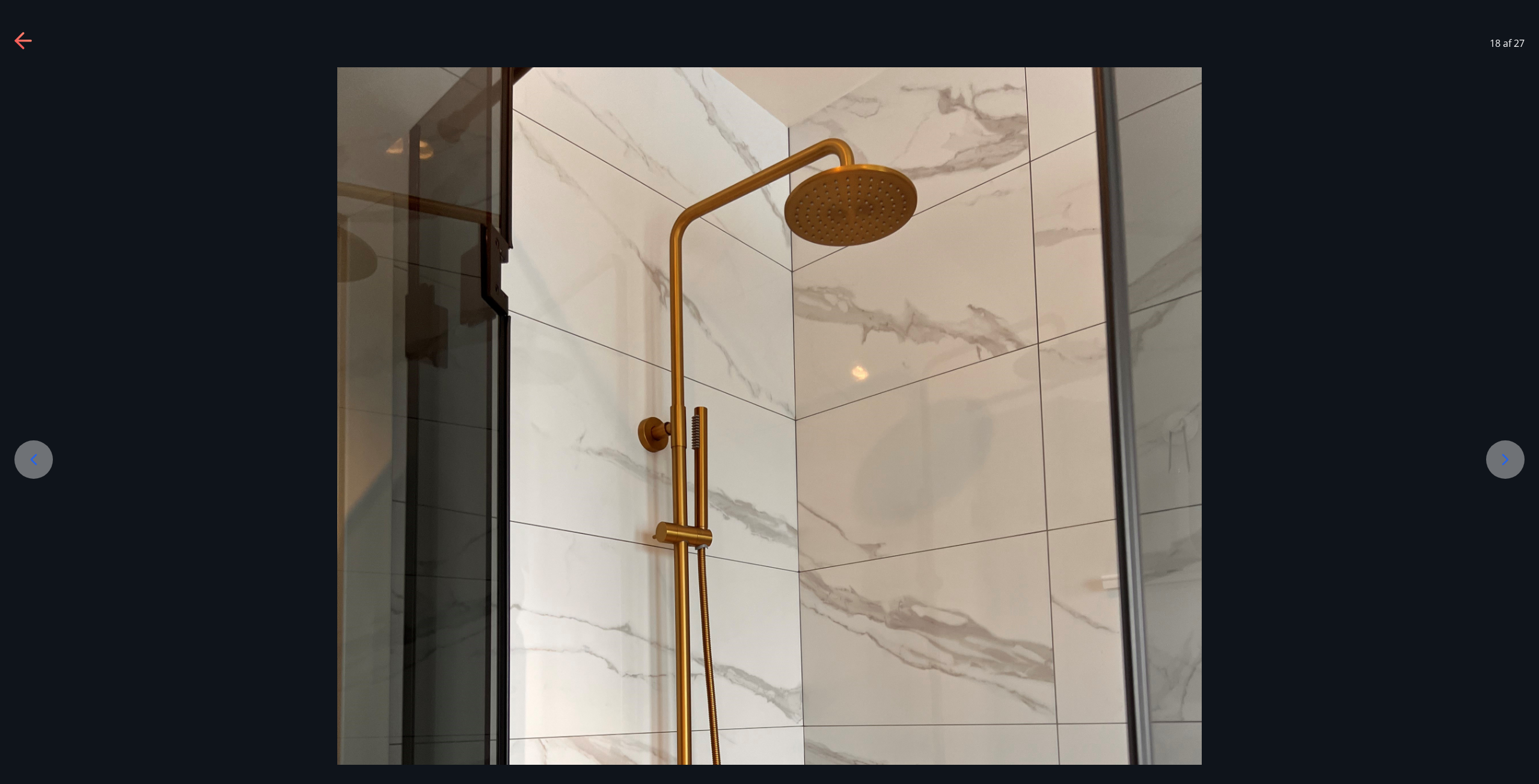
click at [1488, 460] on div at bounding box center [1506, 460] width 38 height 38
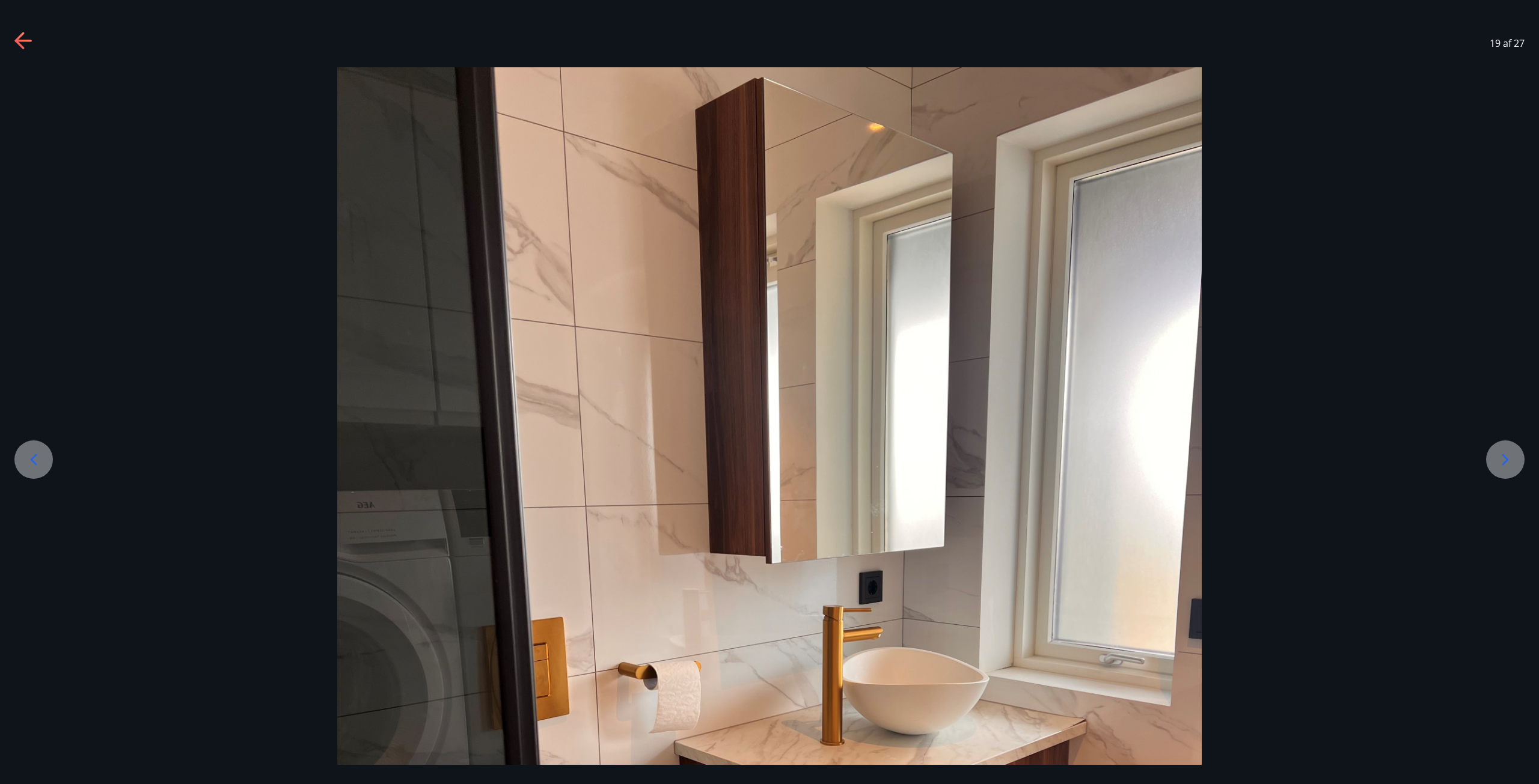
click at [1488, 460] on div at bounding box center [1506, 460] width 38 height 38
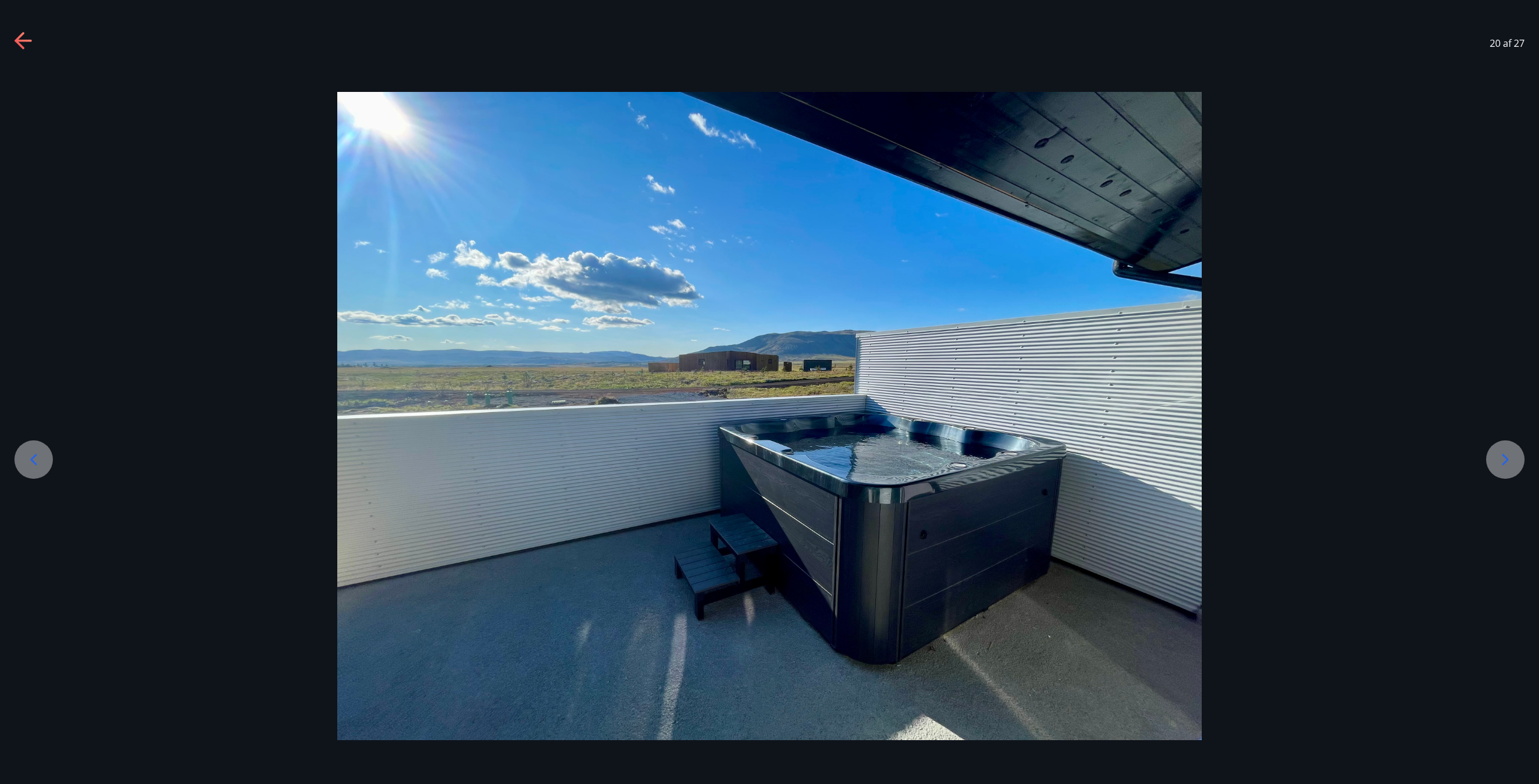
click at [1488, 460] on div at bounding box center [1506, 460] width 38 height 38
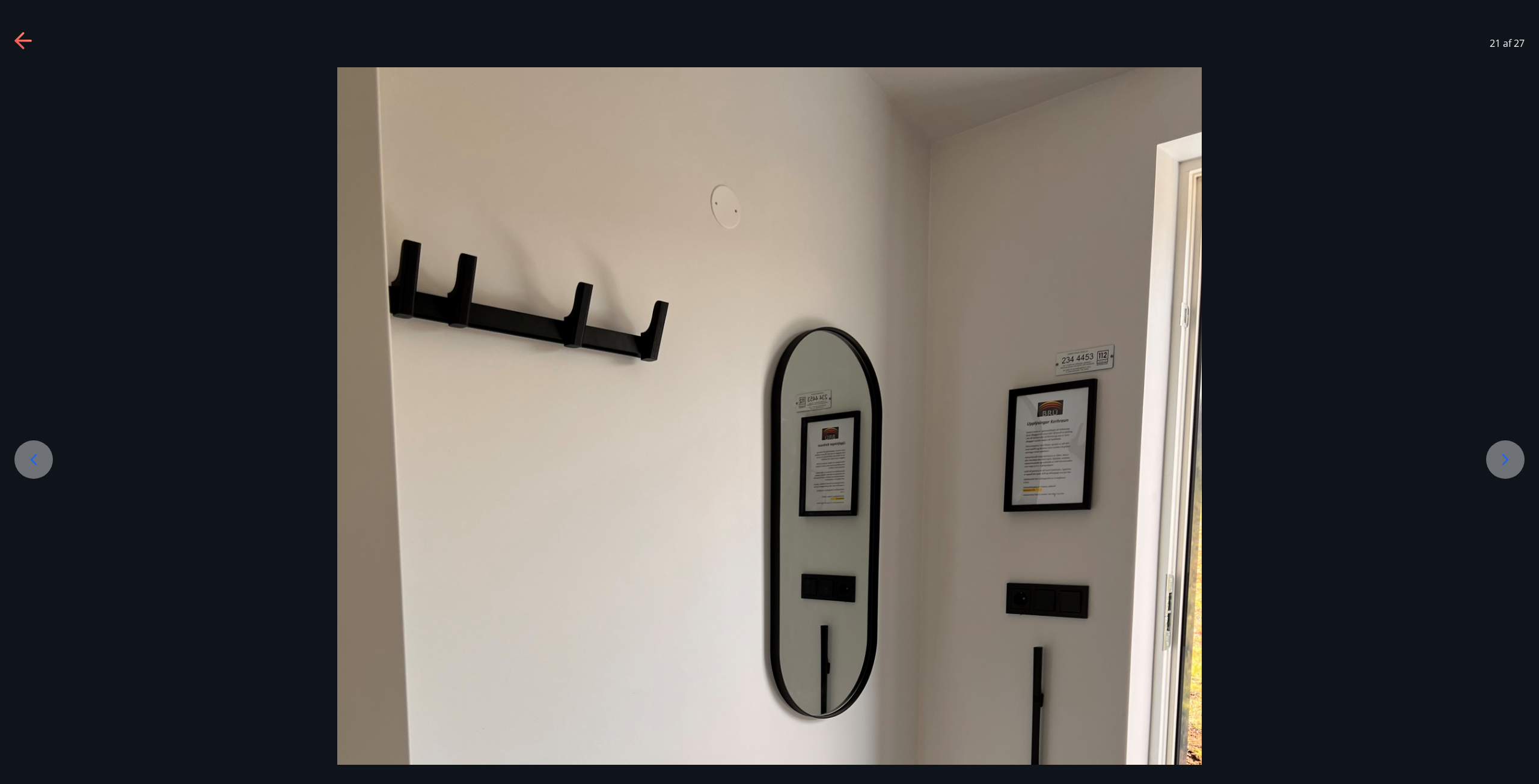
click at [1488, 460] on div at bounding box center [1506, 460] width 38 height 38
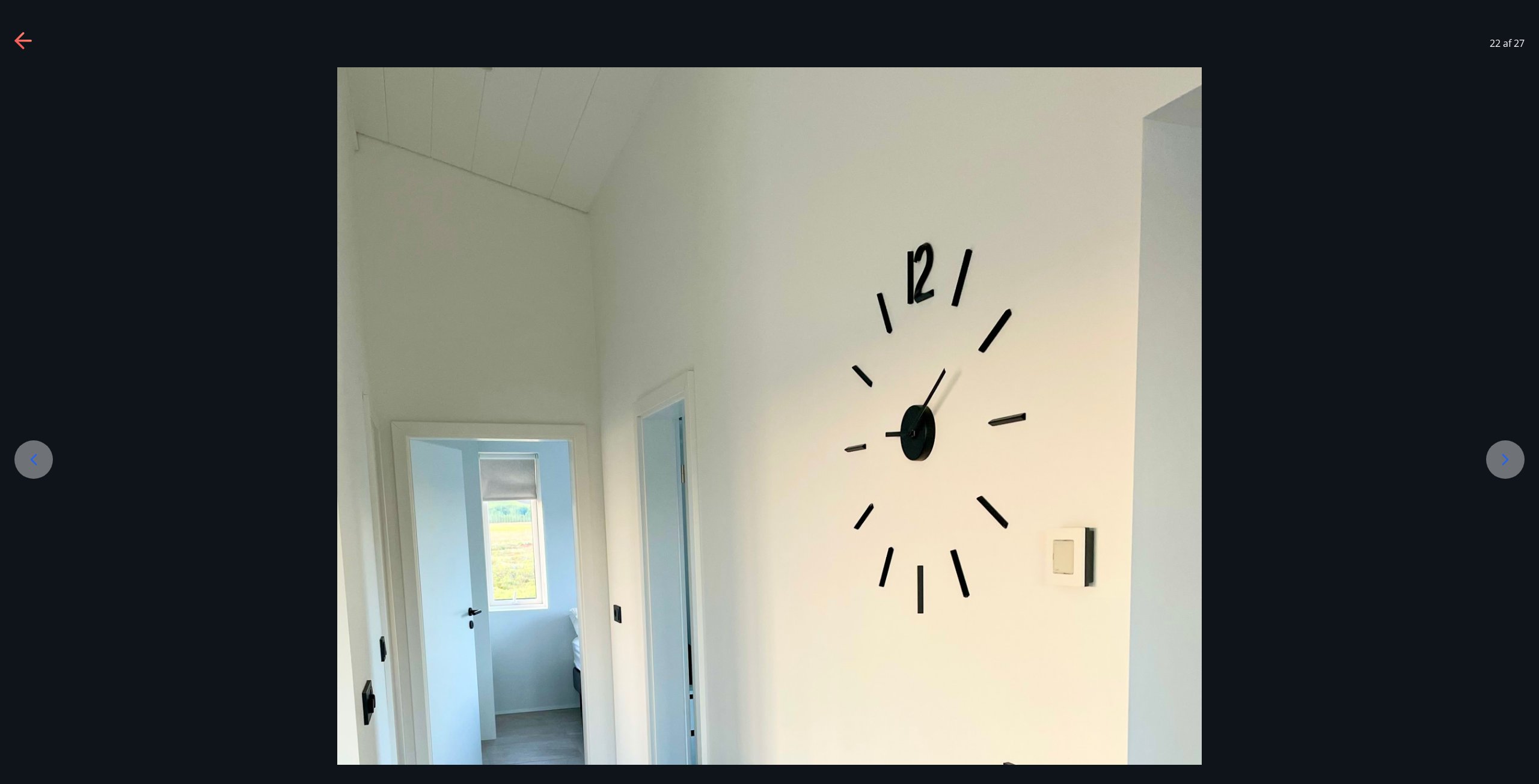
click at [1488, 460] on div at bounding box center [1506, 460] width 38 height 38
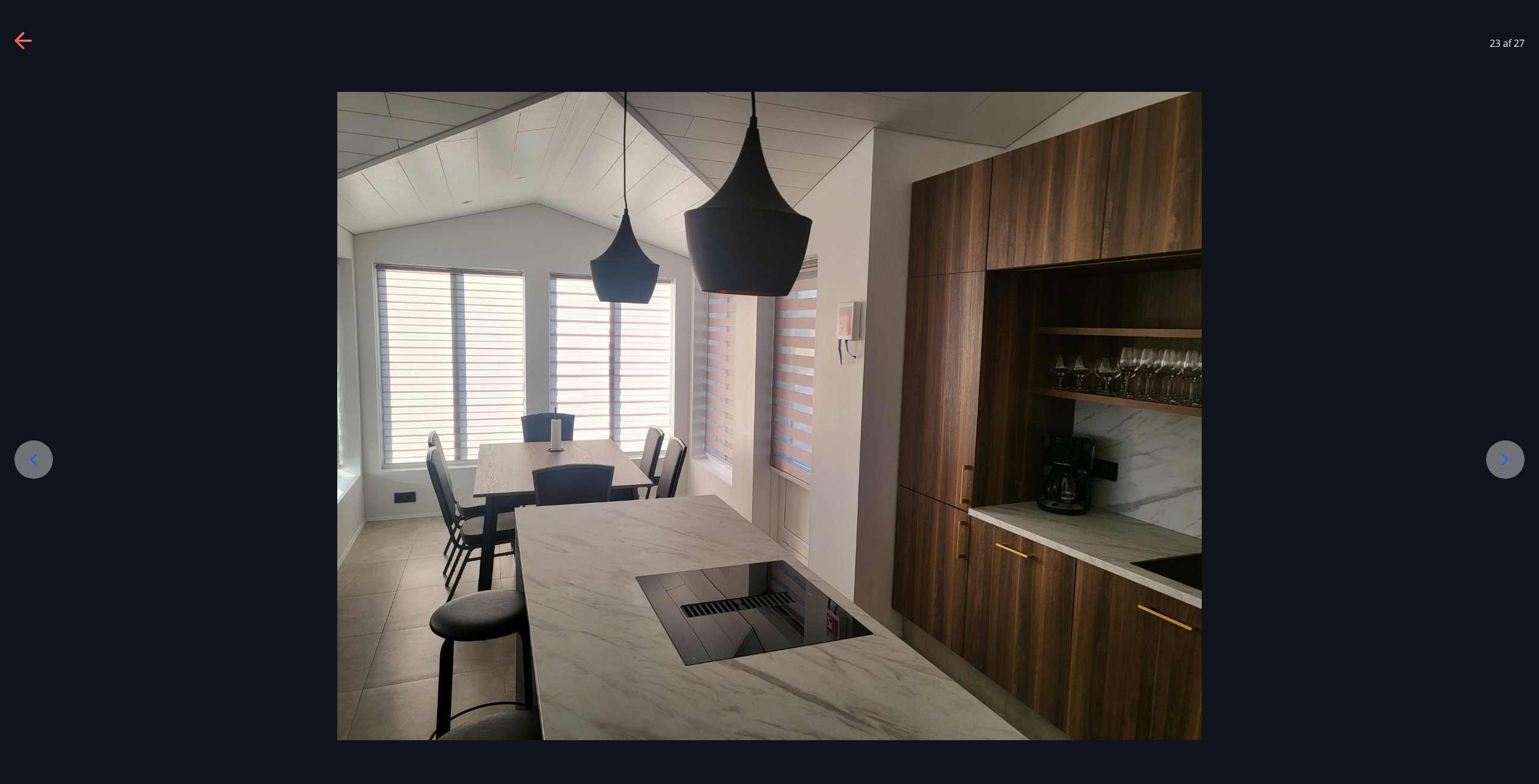
click at [1488, 460] on div at bounding box center [1506, 460] width 38 height 38
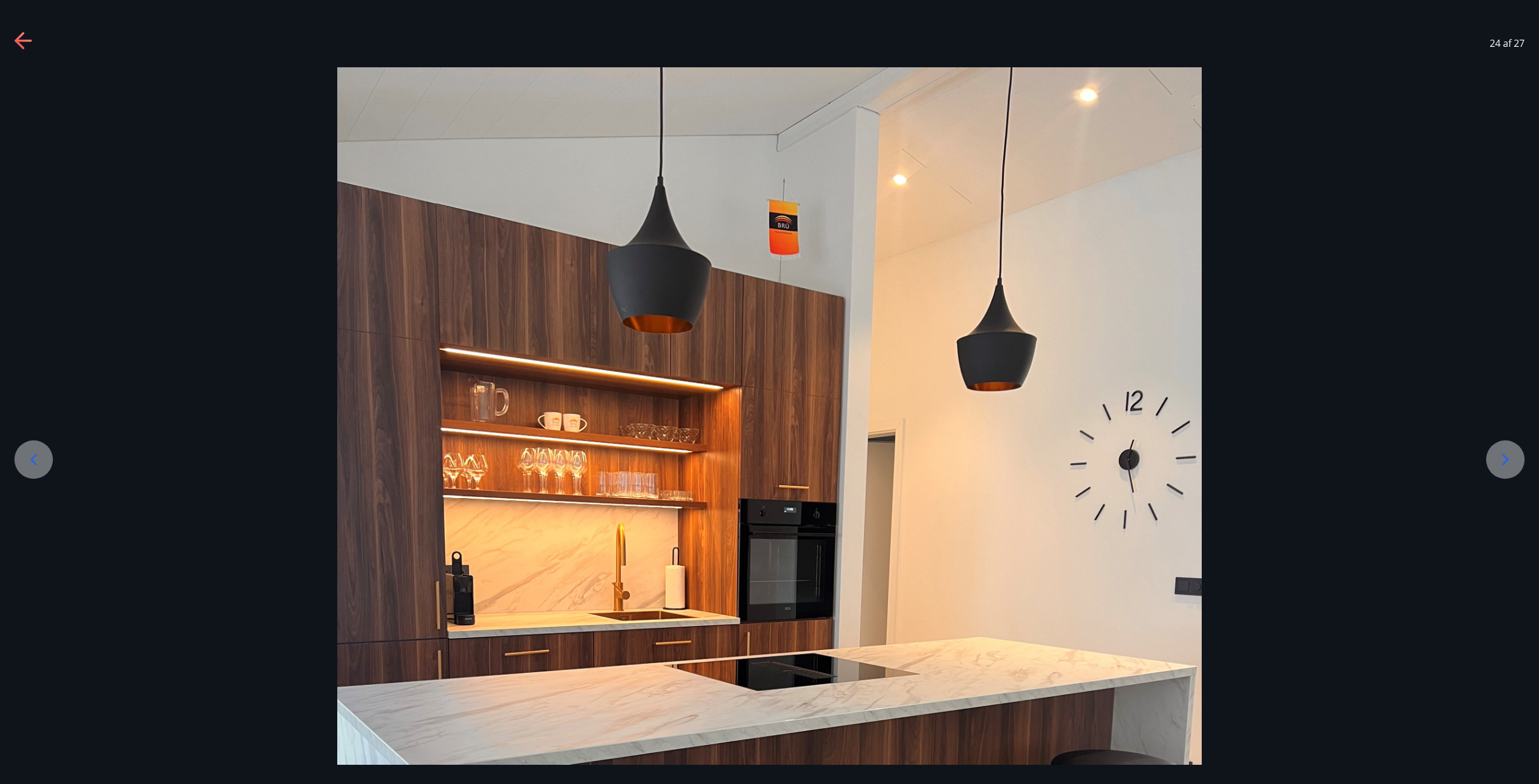
click at [1488, 460] on div at bounding box center [1506, 460] width 38 height 38
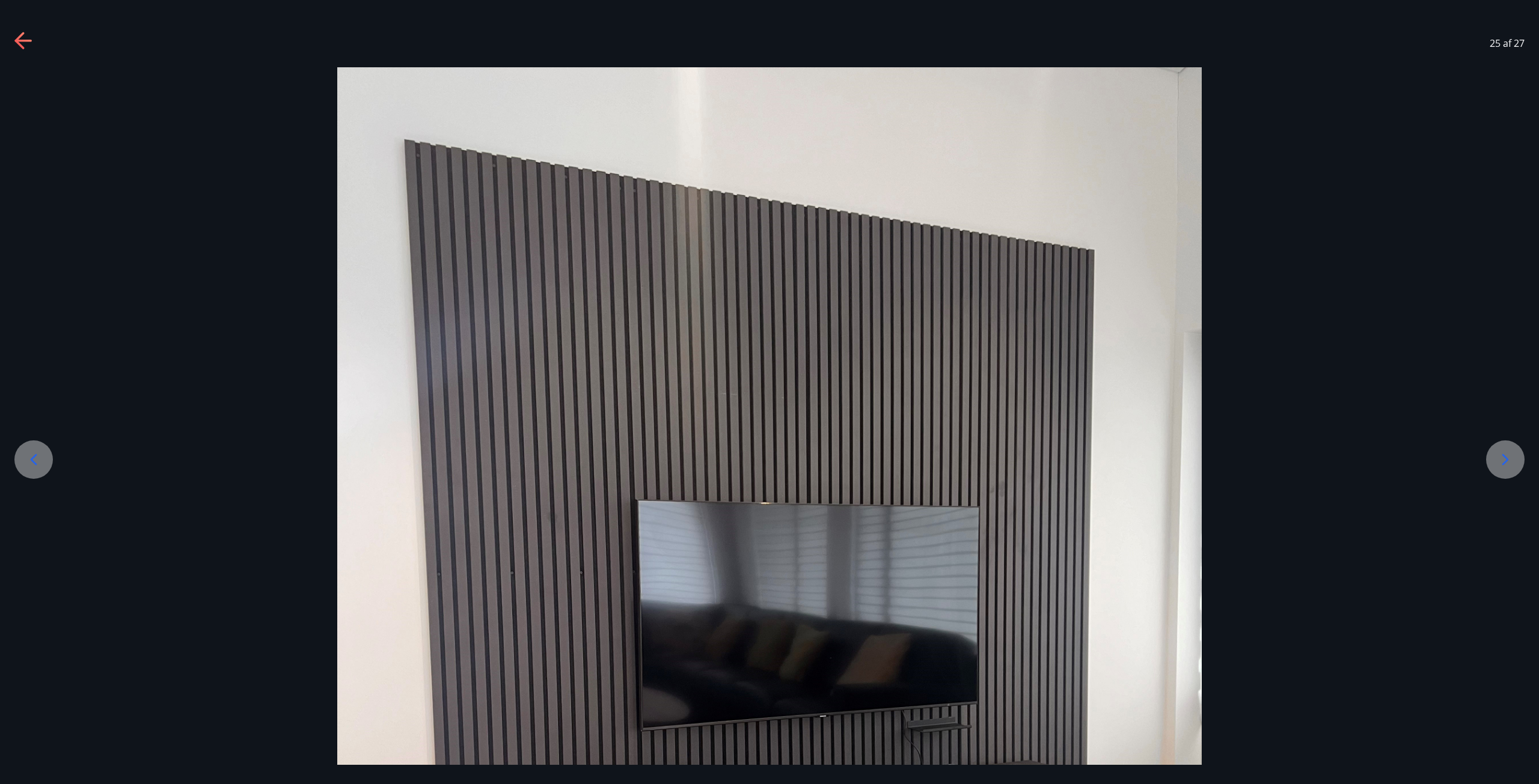
click at [1488, 460] on div at bounding box center [1506, 460] width 38 height 38
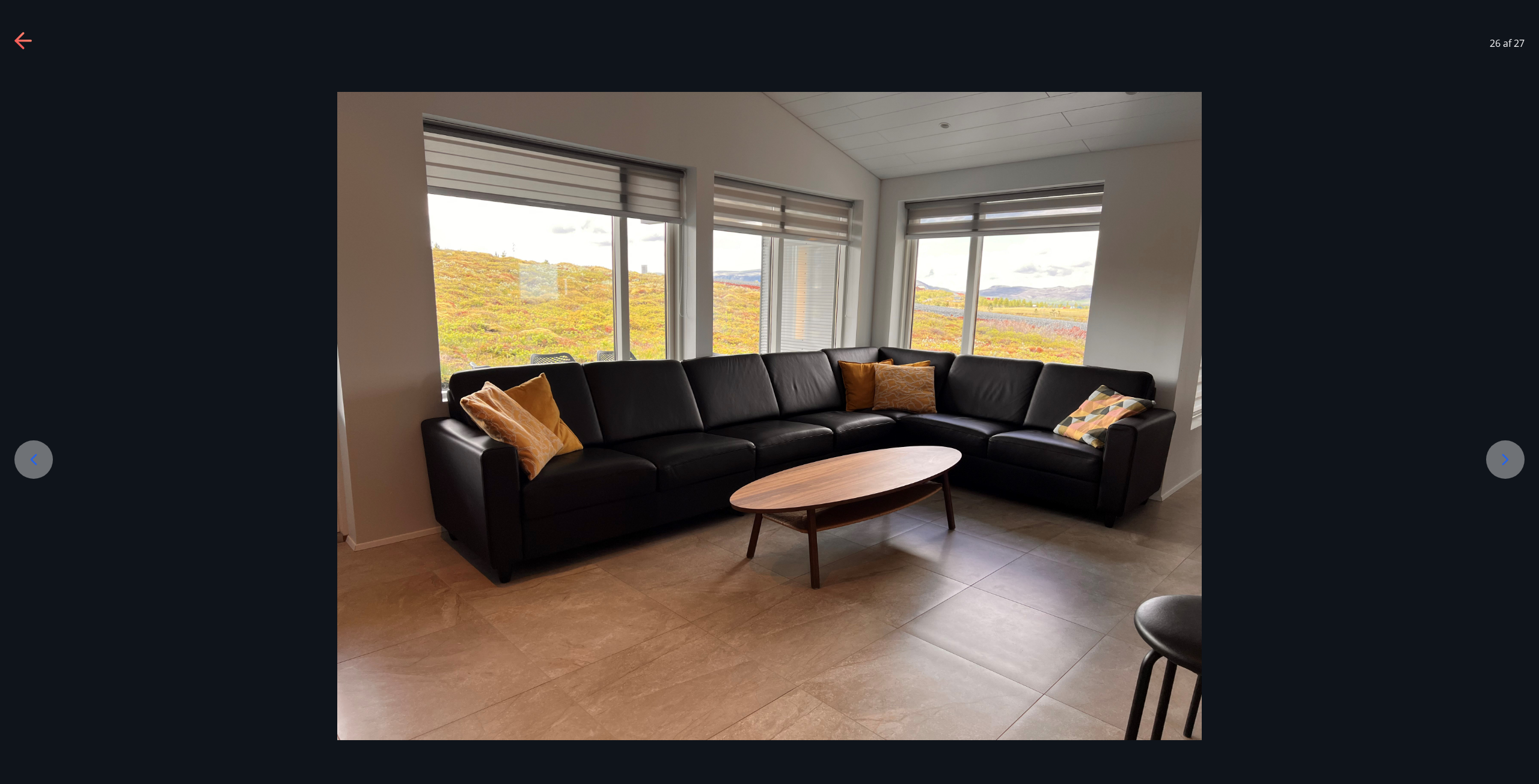
click at [1488, 460] on div at bounding box center [1506, 460] width 38 height 38
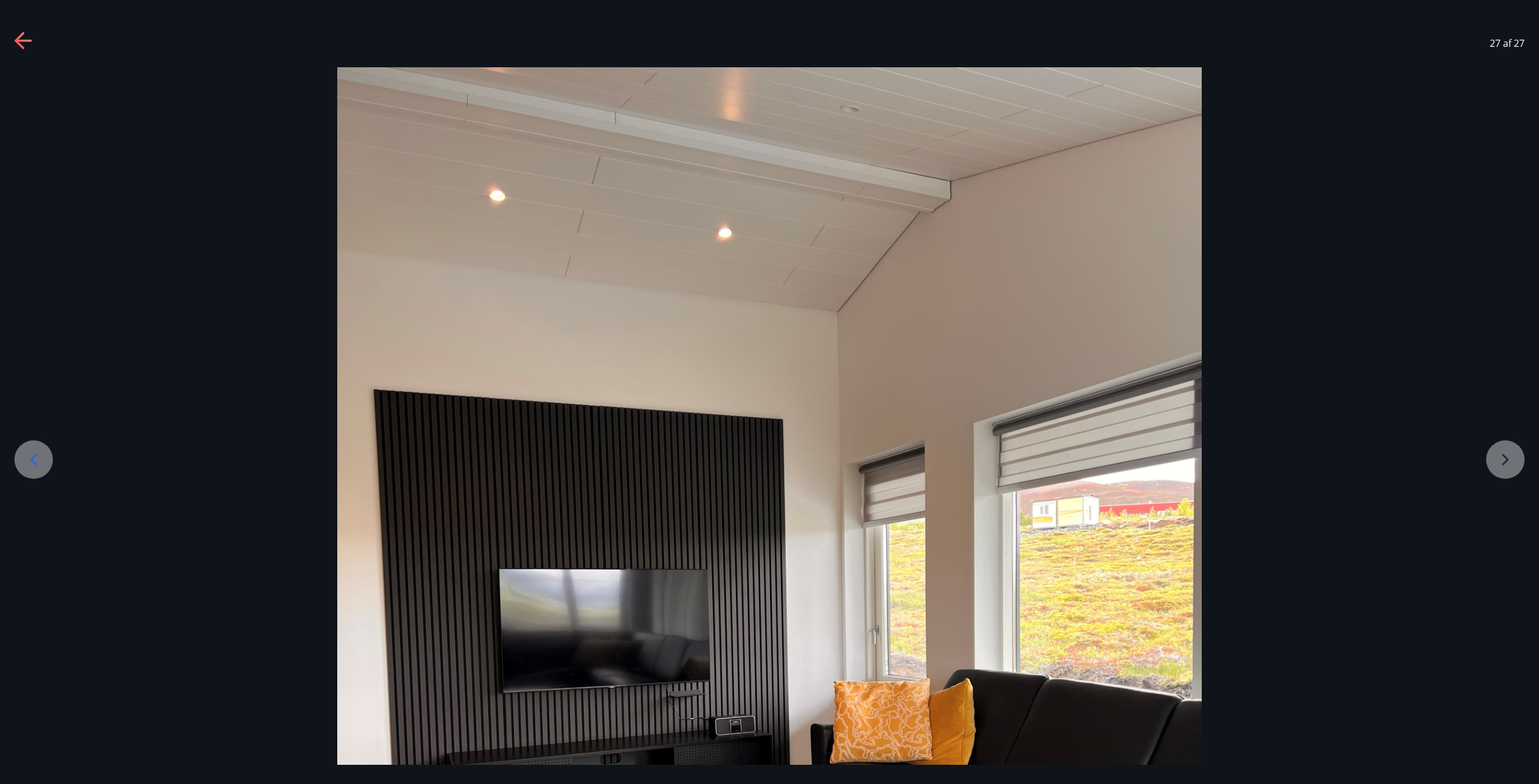
click at [1488, 460] on div at bounding box center [769, 644] width 1539 height 1152
click at [1478, 45] on div "27 af 27" at bounding box center [769, 43] width 1539 height 48
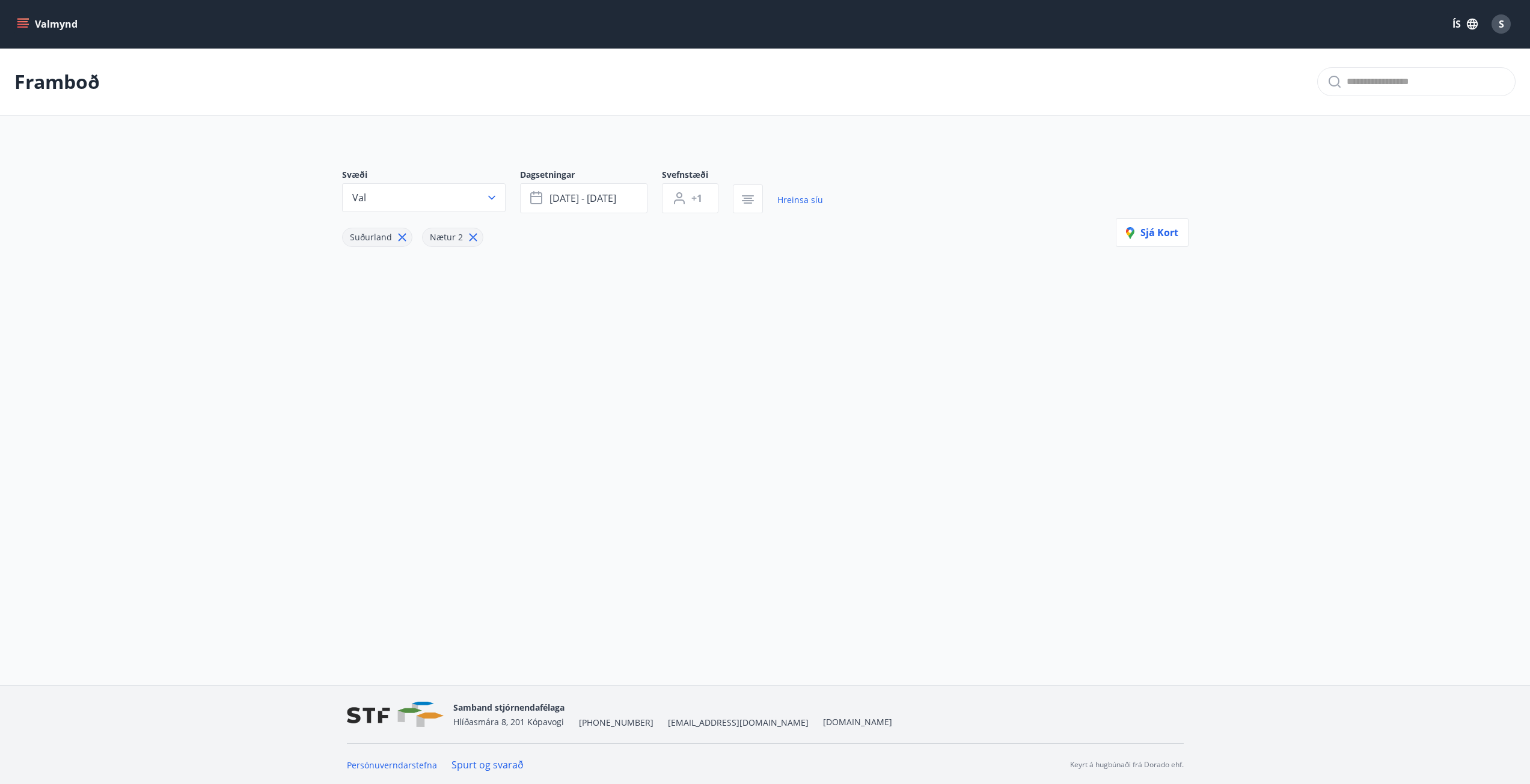
type input "*"
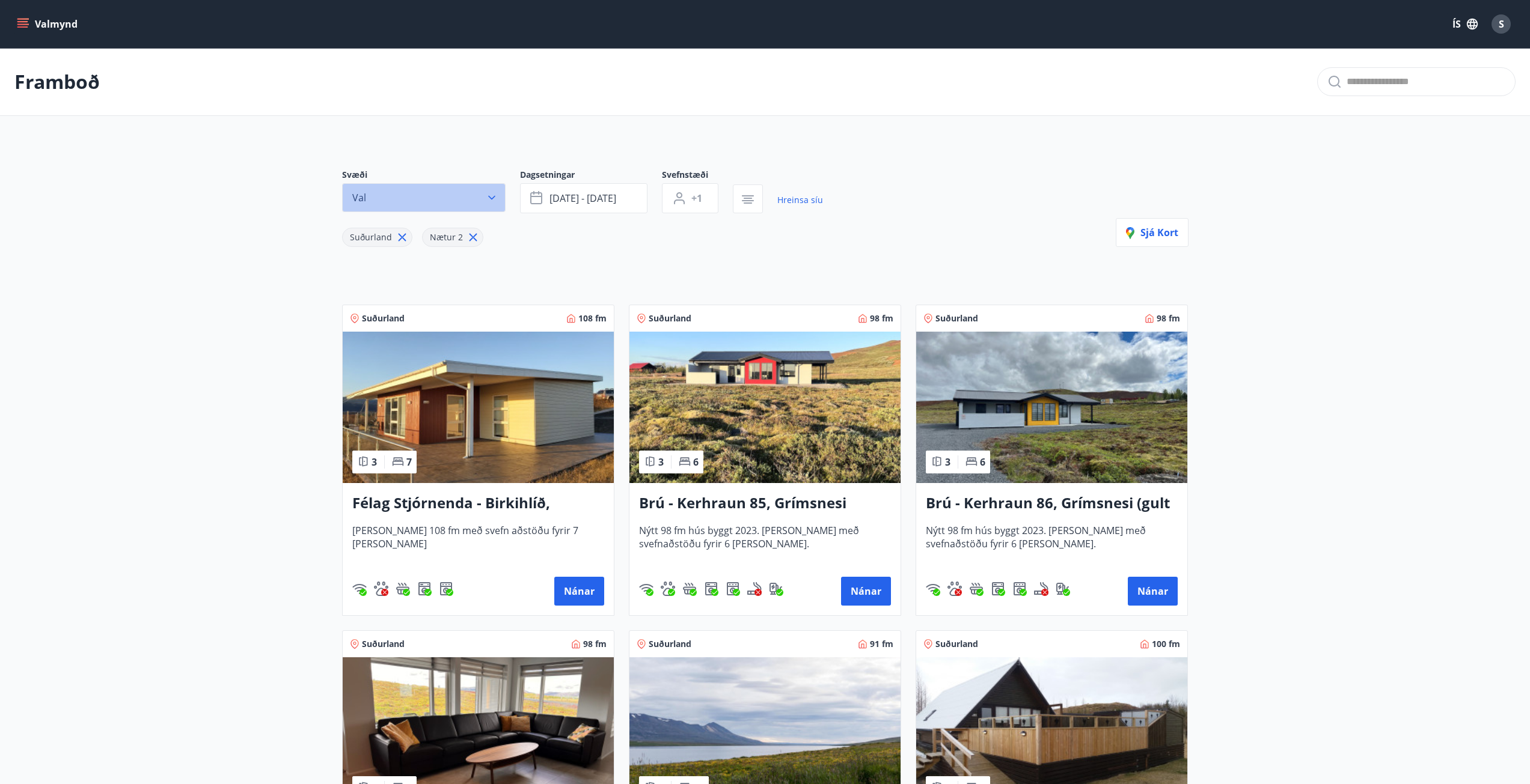
click at [490, 199] on icon "button" at bounding box center [492, 198] width 12 height 12
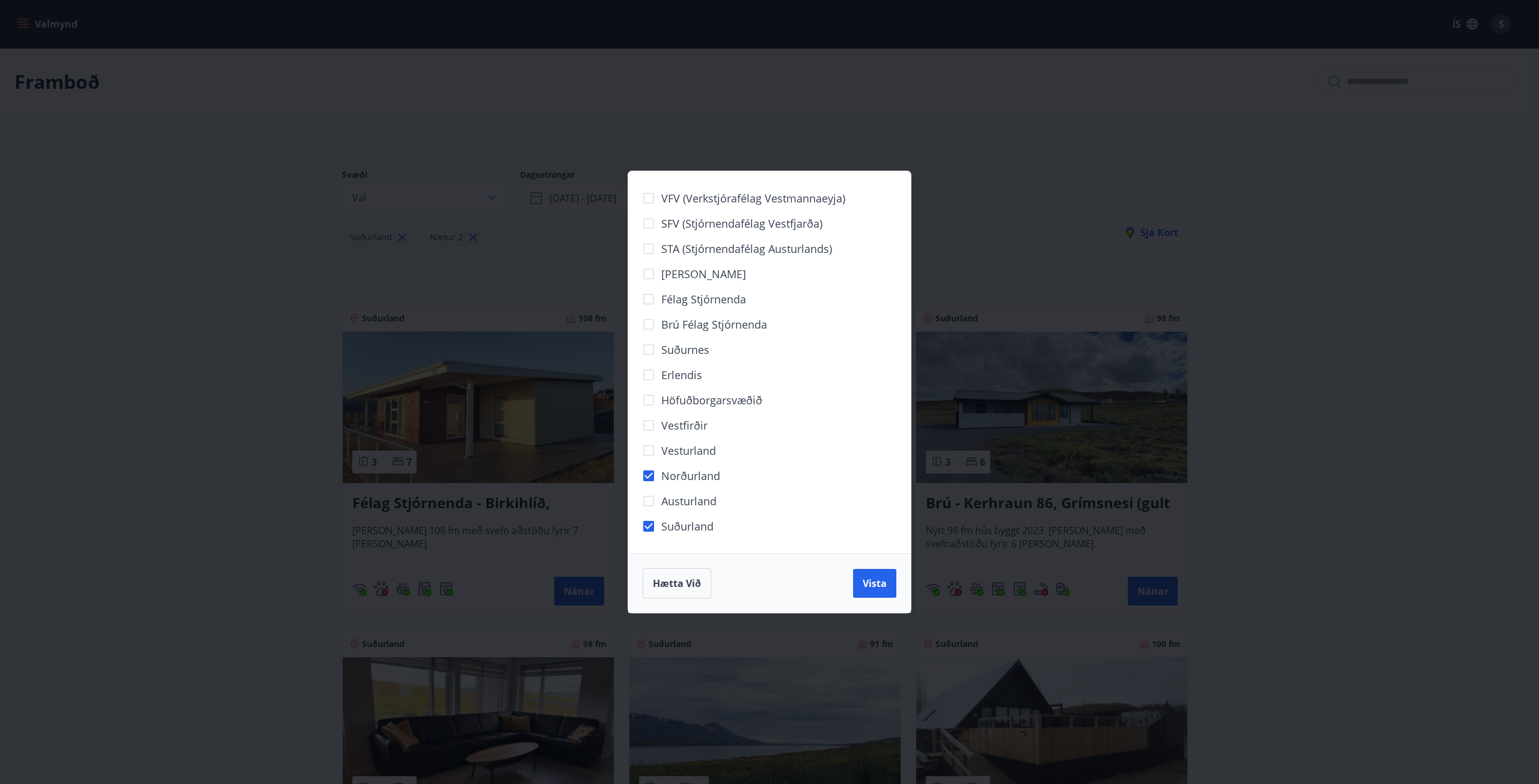
click at [853, 561] on div "Hætta við Vista" at bounding box center [769, 583] width 282 height 59
click at [858, 574] on button "Vista" at bounding box center [875, 584] width 43 height 29
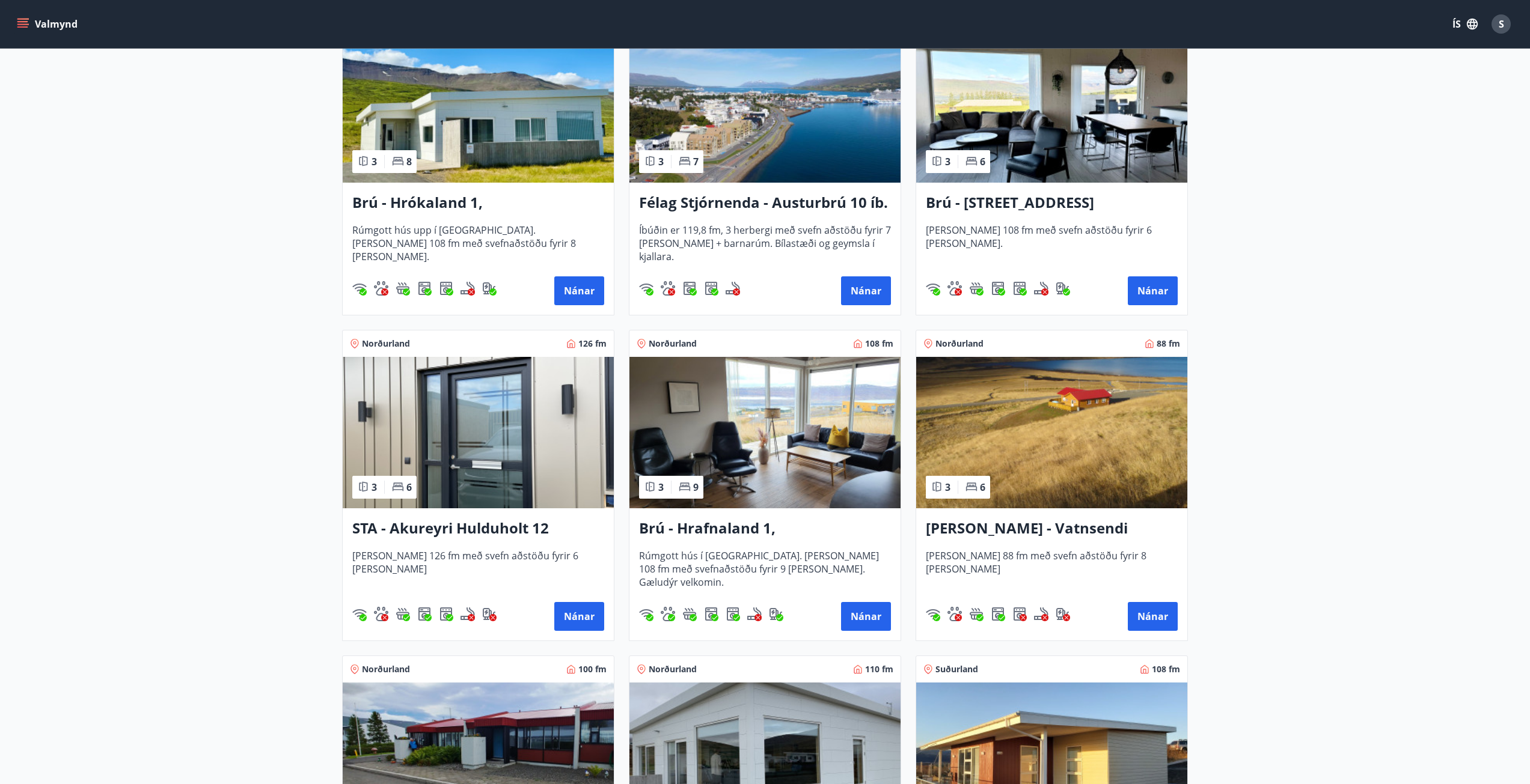
scroll to position [361, 0]
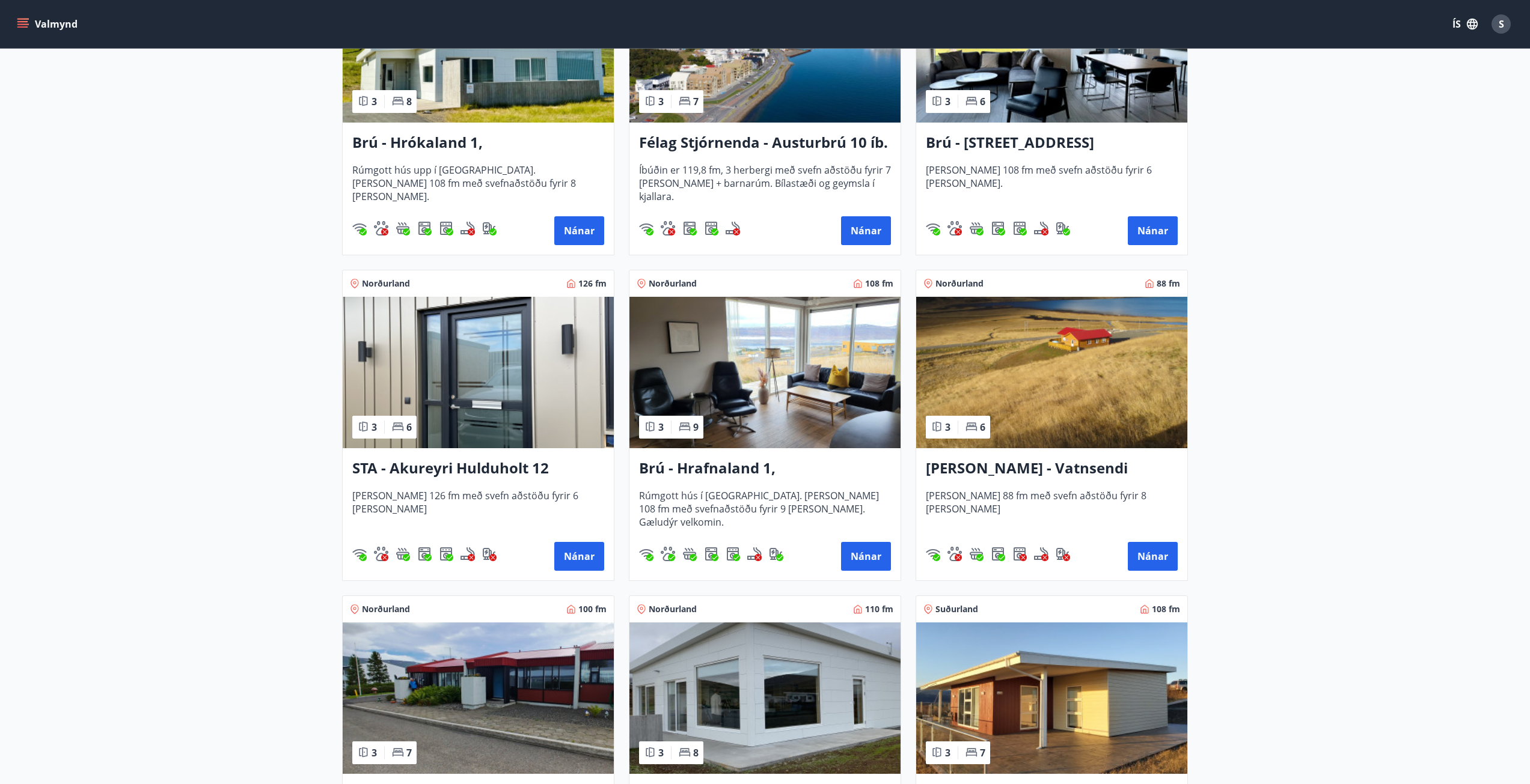
click at [755, 471] on h3 "Brú - Hrafnaland 1, [GEOGRAPHIC_DATA] (gæludýr velkomin)" at bounding box center [765, 469] width 252 height 22
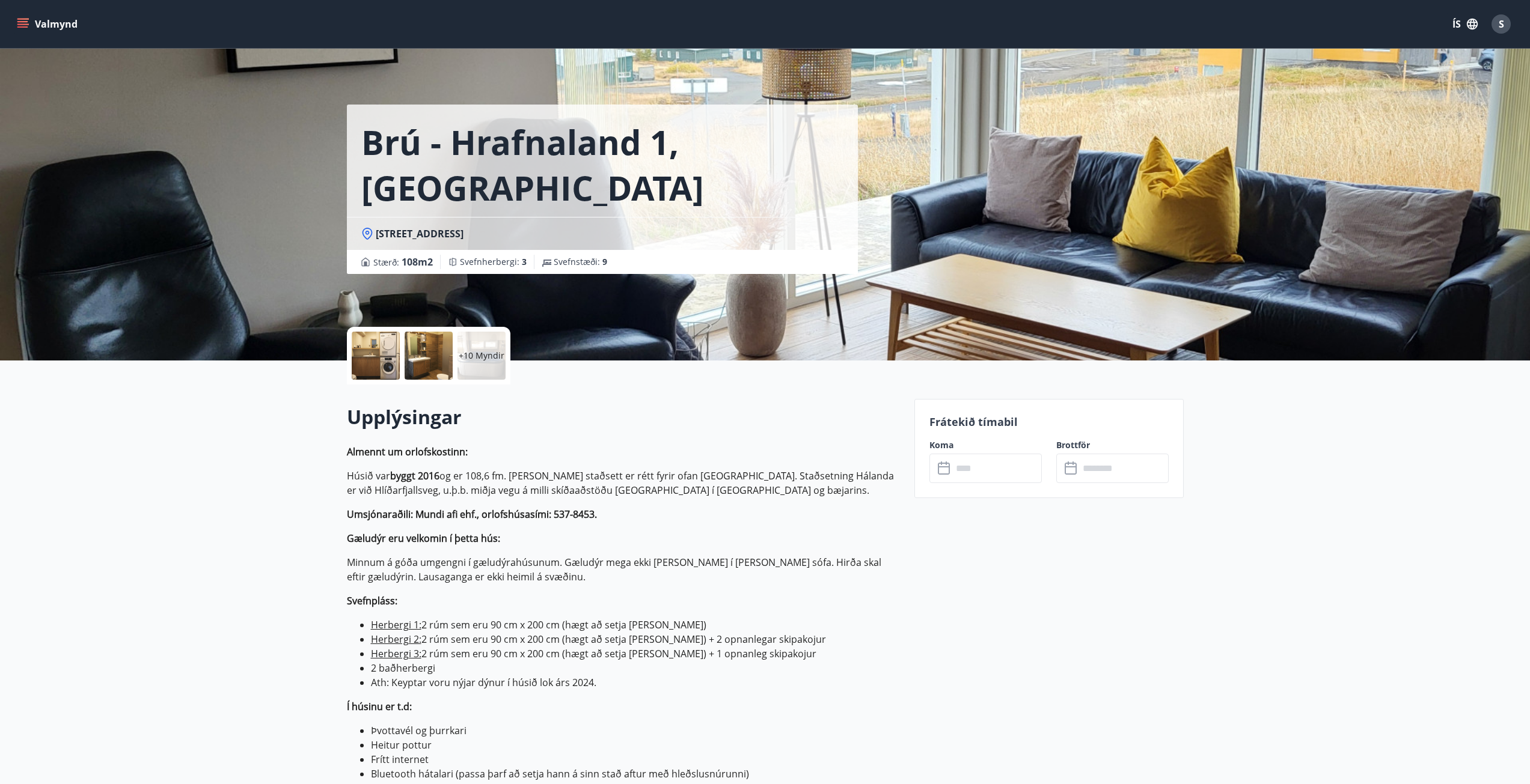
click at [989, 489] on div "Frátekið tímabil Koma ​ ​ Brottför ​ ​" at bounding box center [1049, 448] width 270 height 99
click at [994, 475] on input "text" at bounding box center [996, 468] width 89 height 29
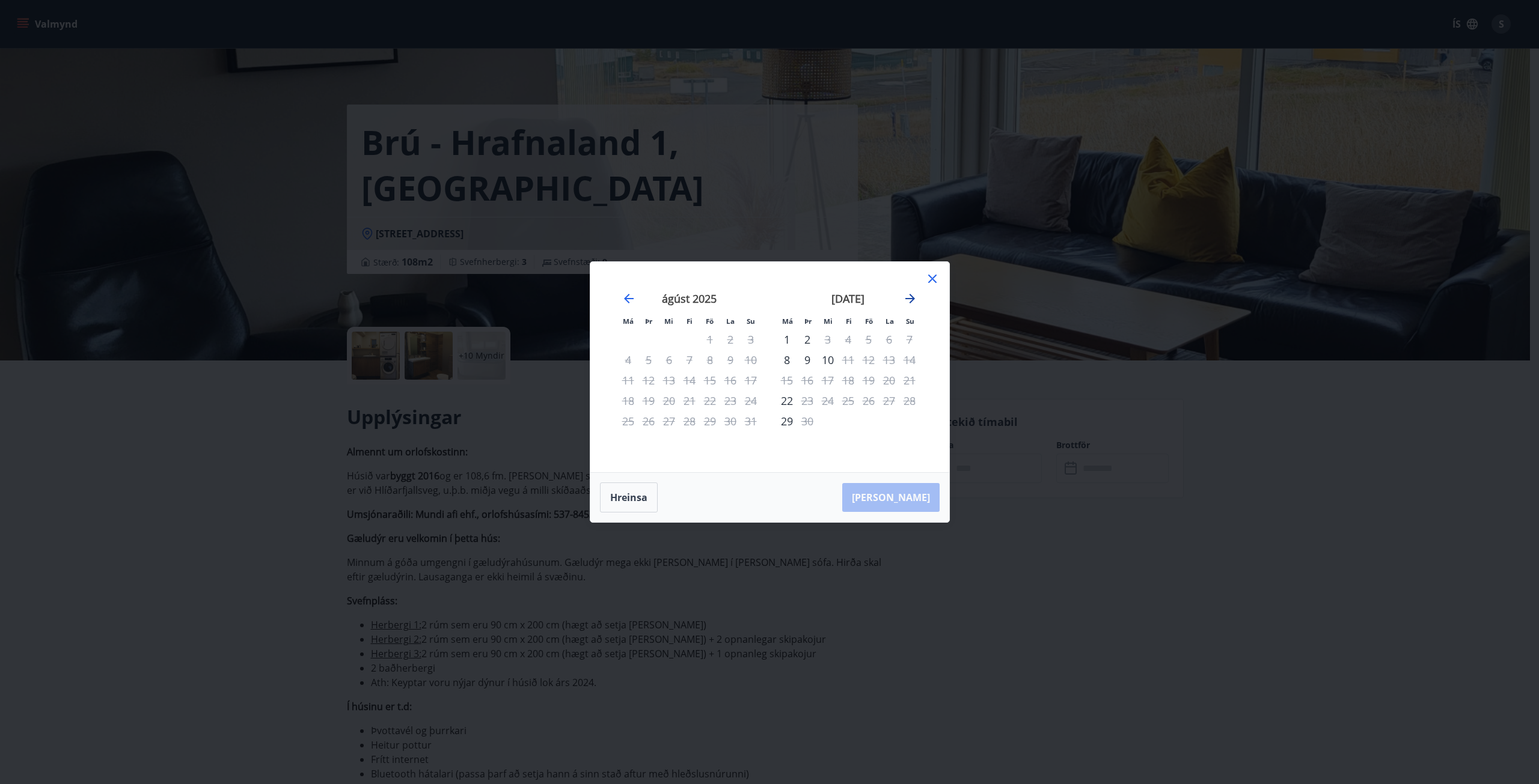
click at [914, 297] on icon "Move forward to switch to the next month." at bounding box center [909, 298] width 14 height 14
click at [870, 405] on div "21" at bounding box center [868, 401] width 20 height 20
click at [794, 422] on div "24" at bounding box center [787, 421] width 20 height 20
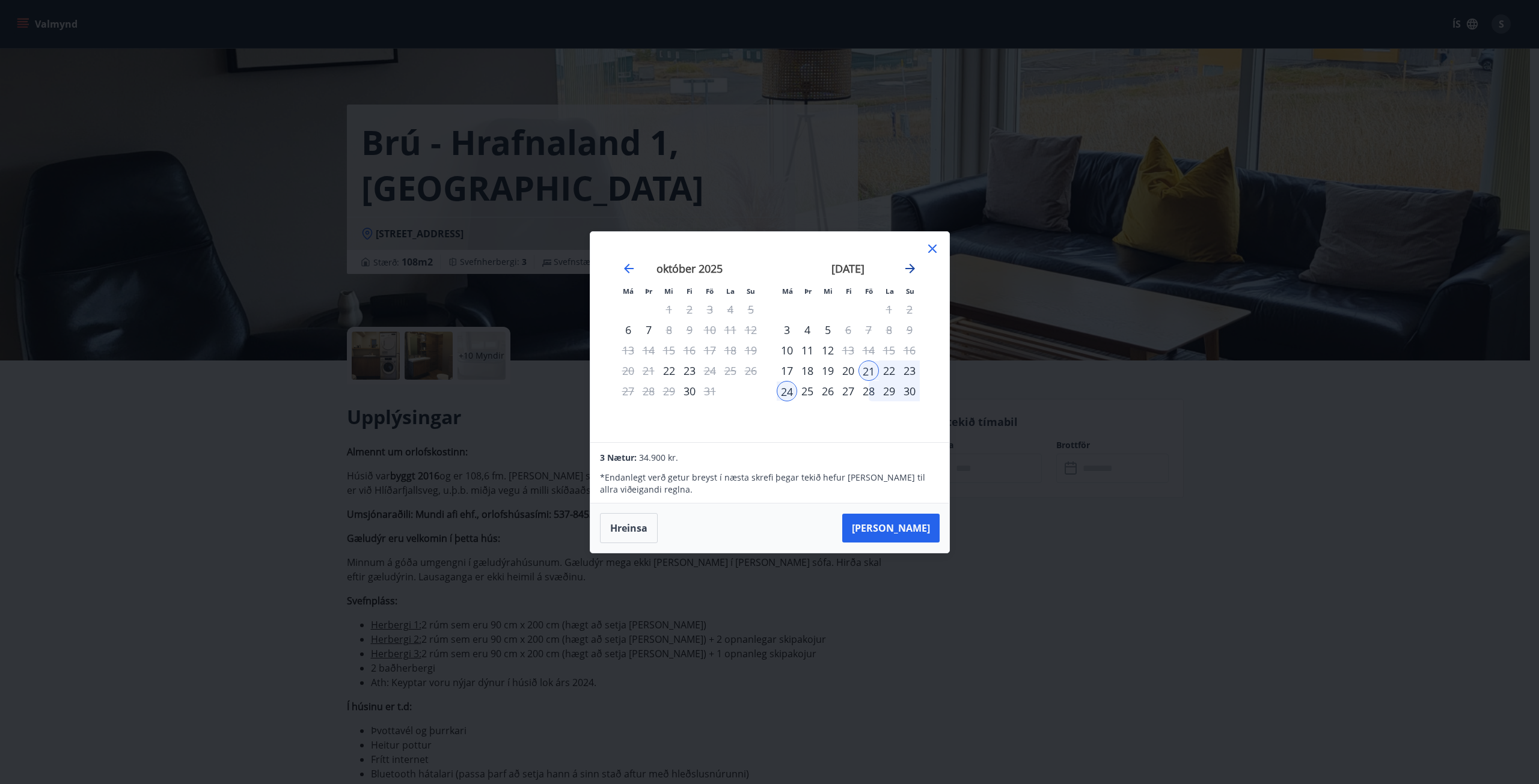
click at [909, 271] on icon "Move forward to switch to the next month." at bounding box center [909, 268] width 14 height 14
click at [622, 271] on icon "Move backward to switch to the previous month." at bounding box center [628, 268] width 14 height 14
click at [934, 249] on icon at bounding box center [932, 248] width 14 height 14
